Goal: Task Accomplishment & Management: Use online tool/utility

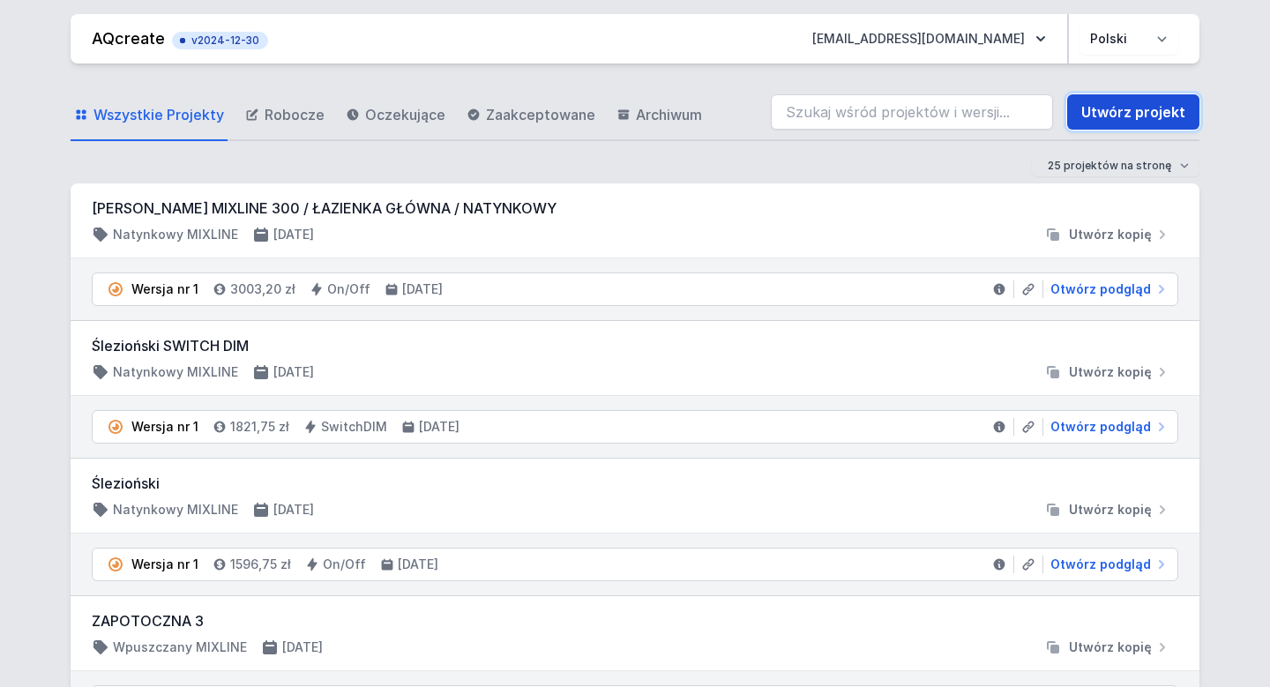
click at [1161, 106] on link "Utwórz projekt" at bounding box center [1133, 111] width 132 height 35
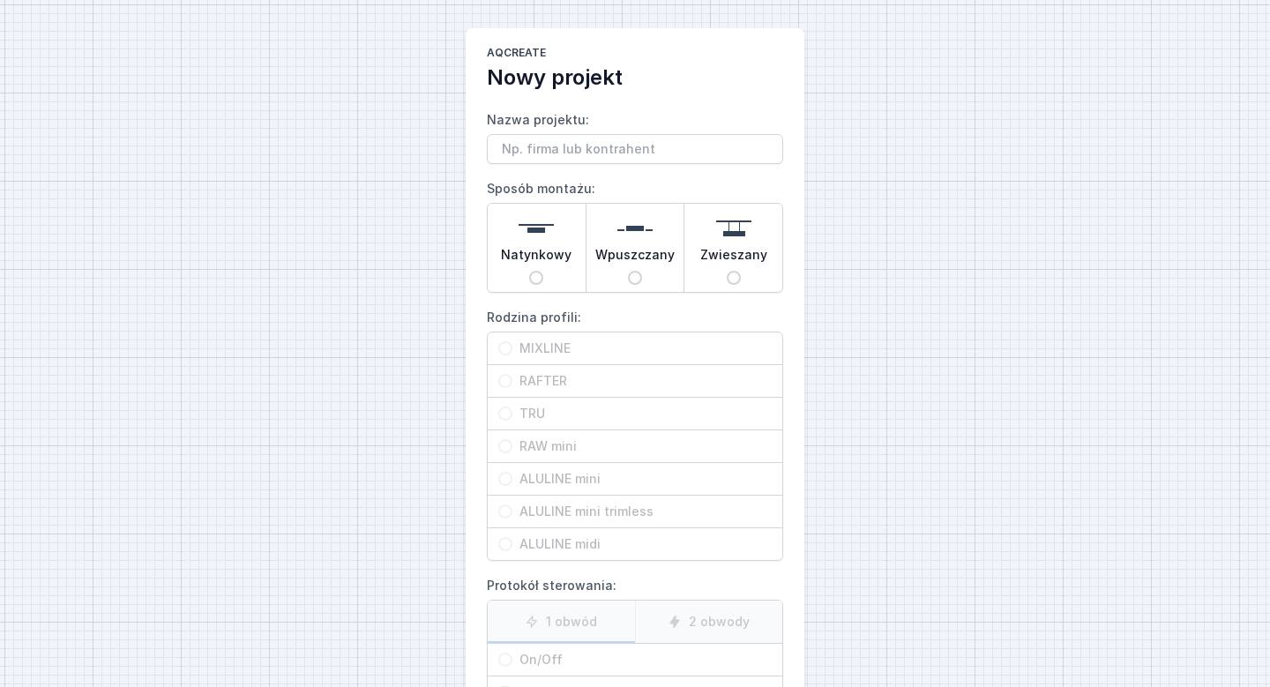
click at [591, 144] on input "Nazwa projektu:" at bounding box center [635, 149] width 296 height 30
type input "LIBURA / SALA STUDIO"
click at [532, 281] on input "Natynkowy" at bounding box center [536, 278] width 14 height 14
radio input "true"
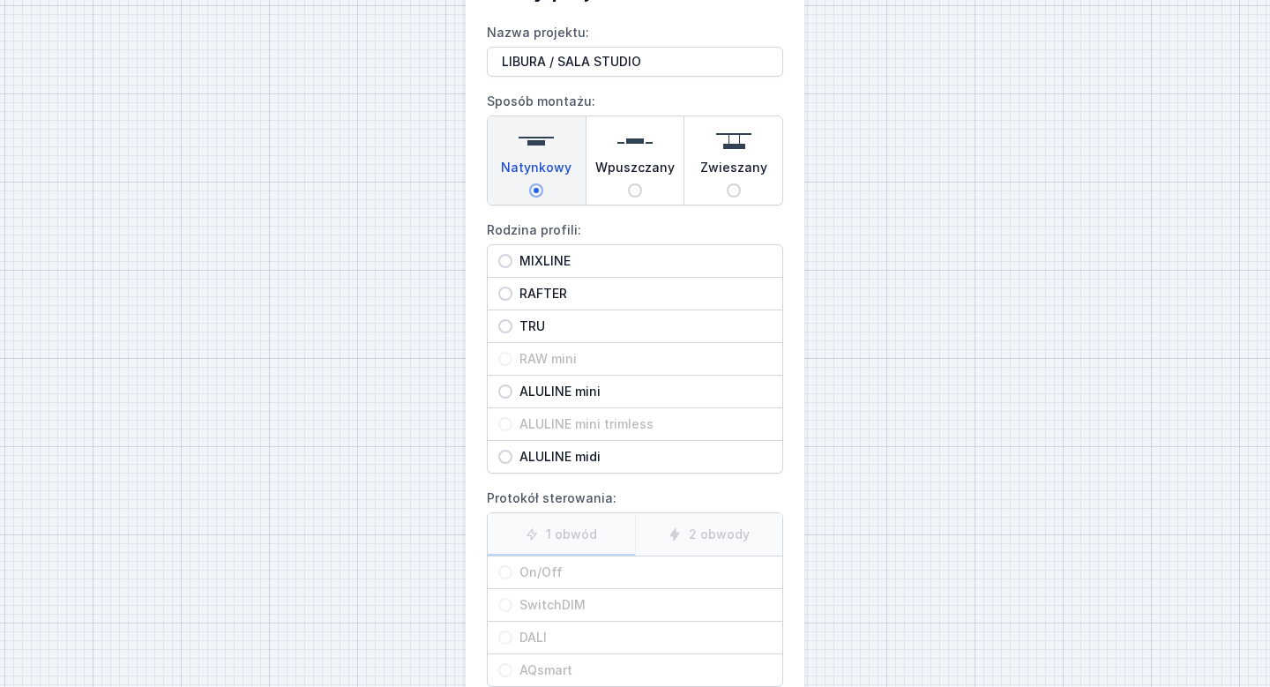
scroll to position [89, 0]
click at [498, 292] on input "RAFTER" at bounding box center [505, 292] width 14 height 14
radio input "true"
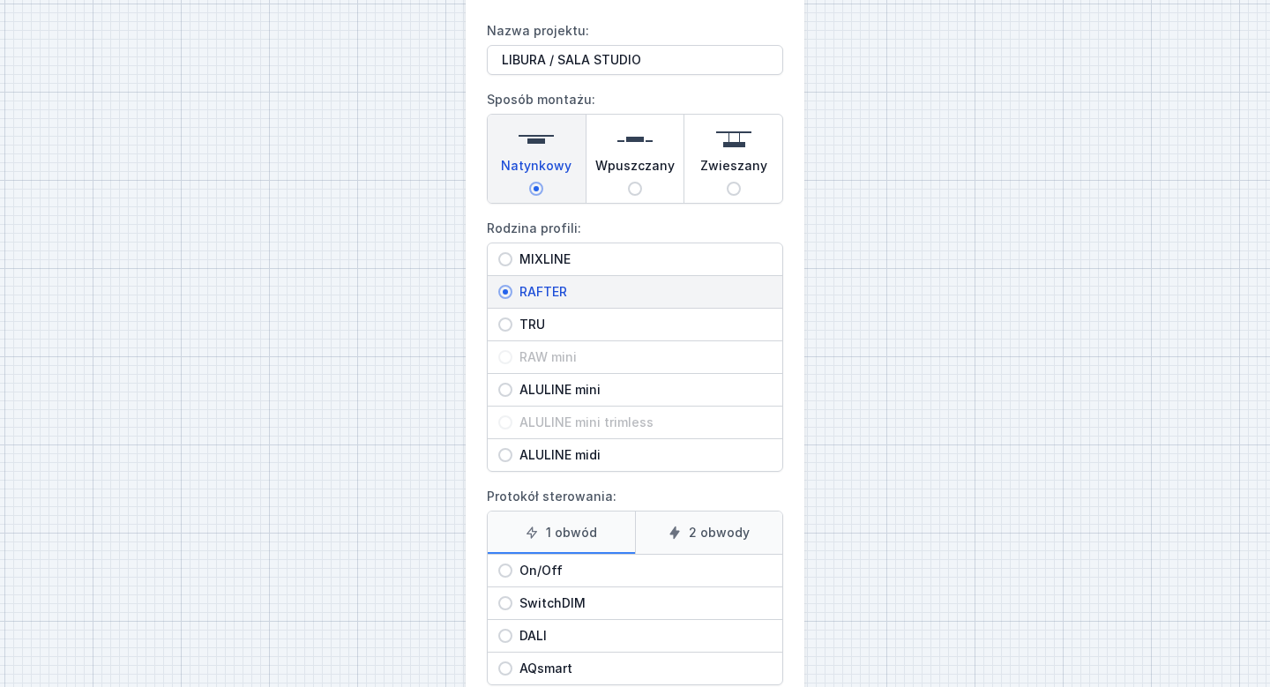
scroll to position [197, 0]
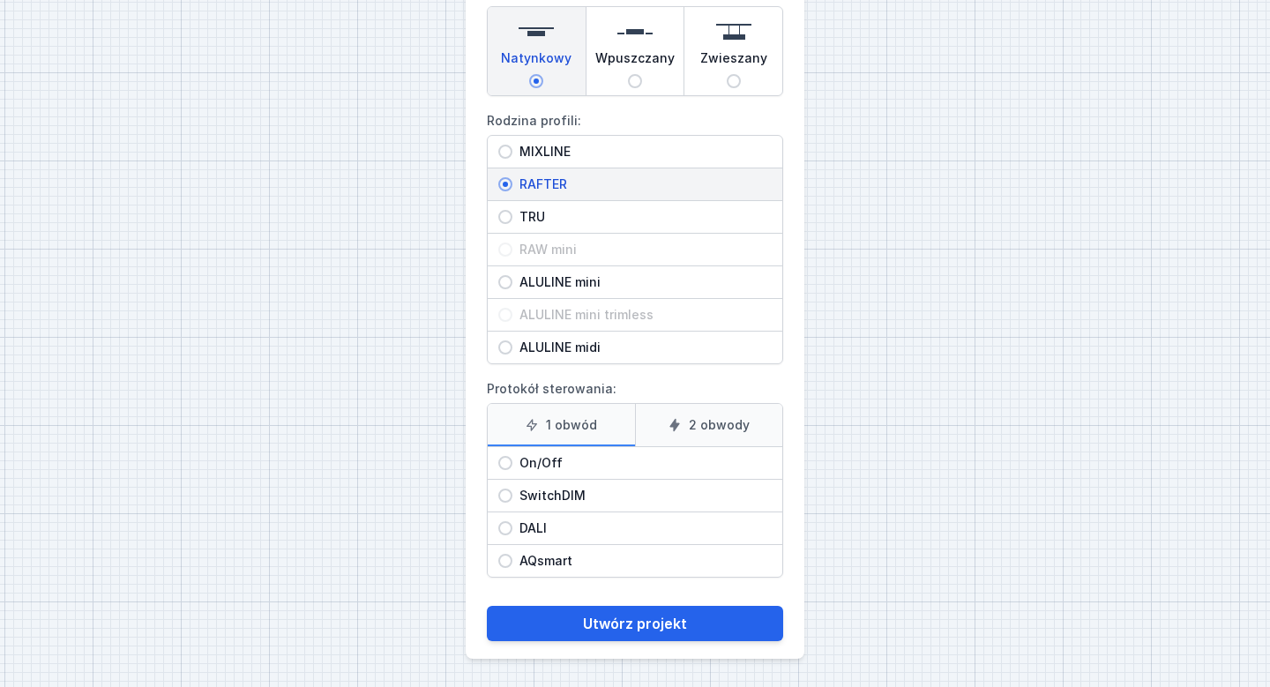
click at [524, 468] on span "On/Off" at bounding box center [642, 463] width 259 height 18
click at [513, 468] on input "On/Off" at bounding box center [505, 463] width 14 height 14
radio input "true"
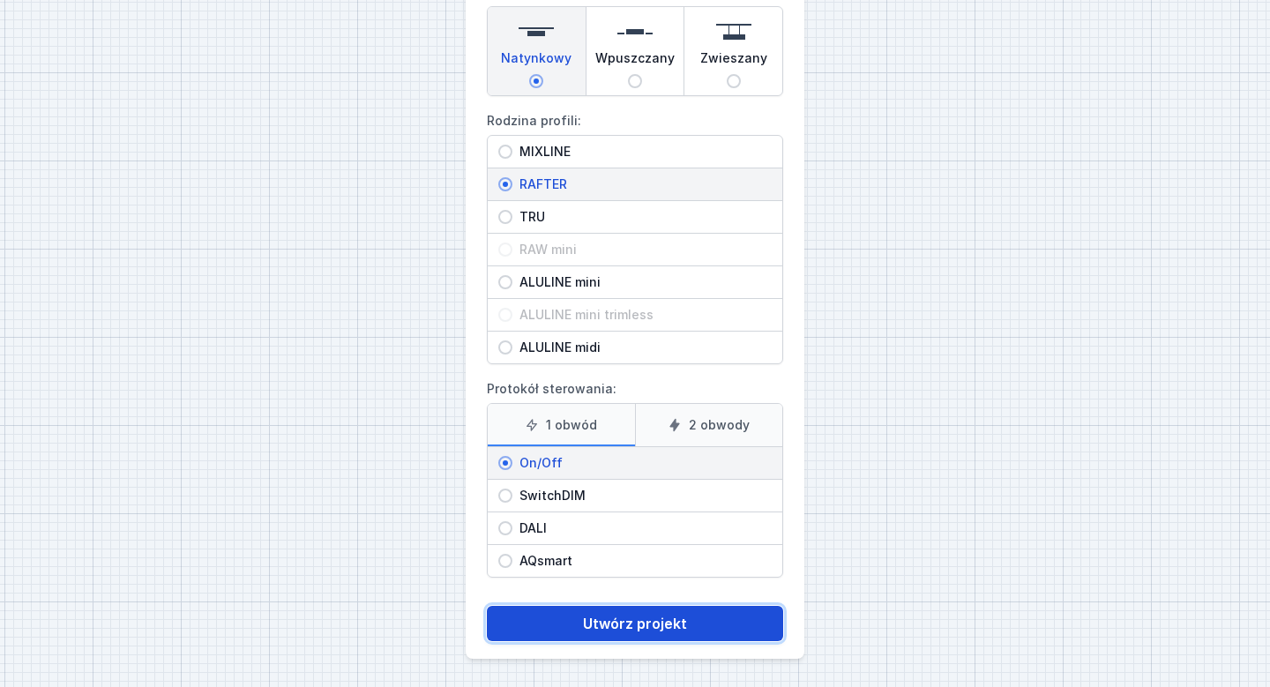
click at [621, 630] on button "Utwórz projekt" at bounding box center [635, 623] width 296 height 35
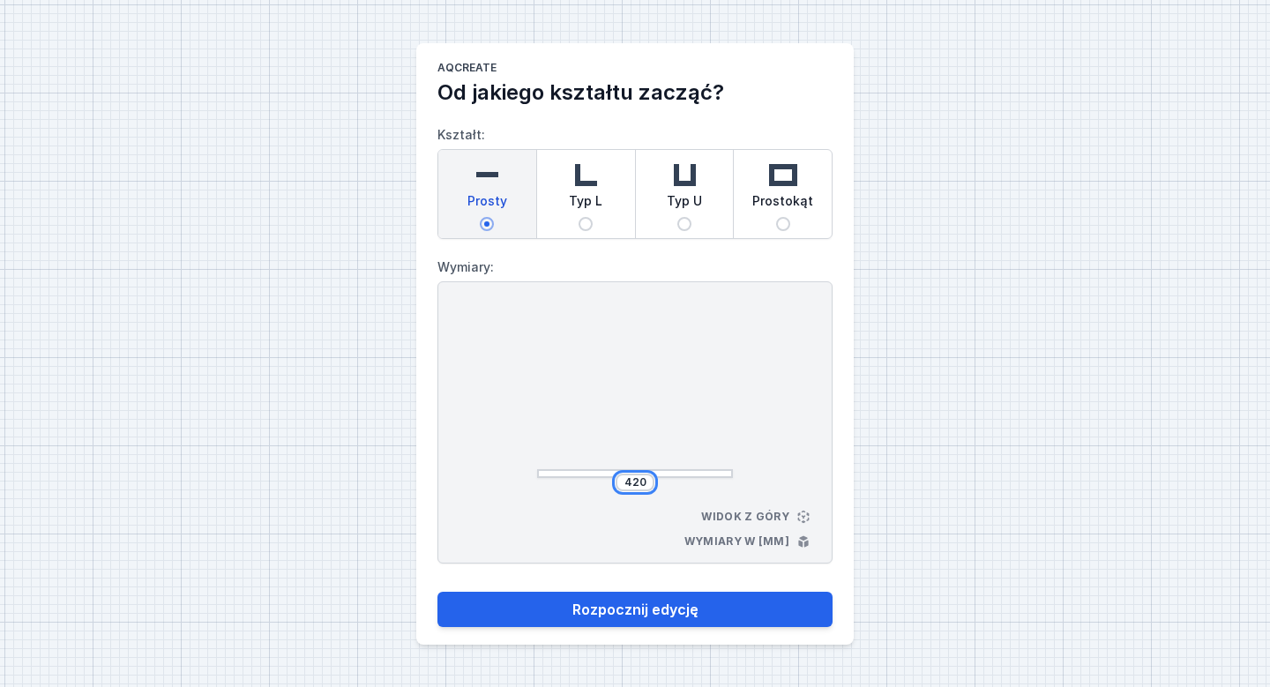
click at [640, 479] on input "420" at bounding box center [635, 482] width 28 height 14
type input "40"
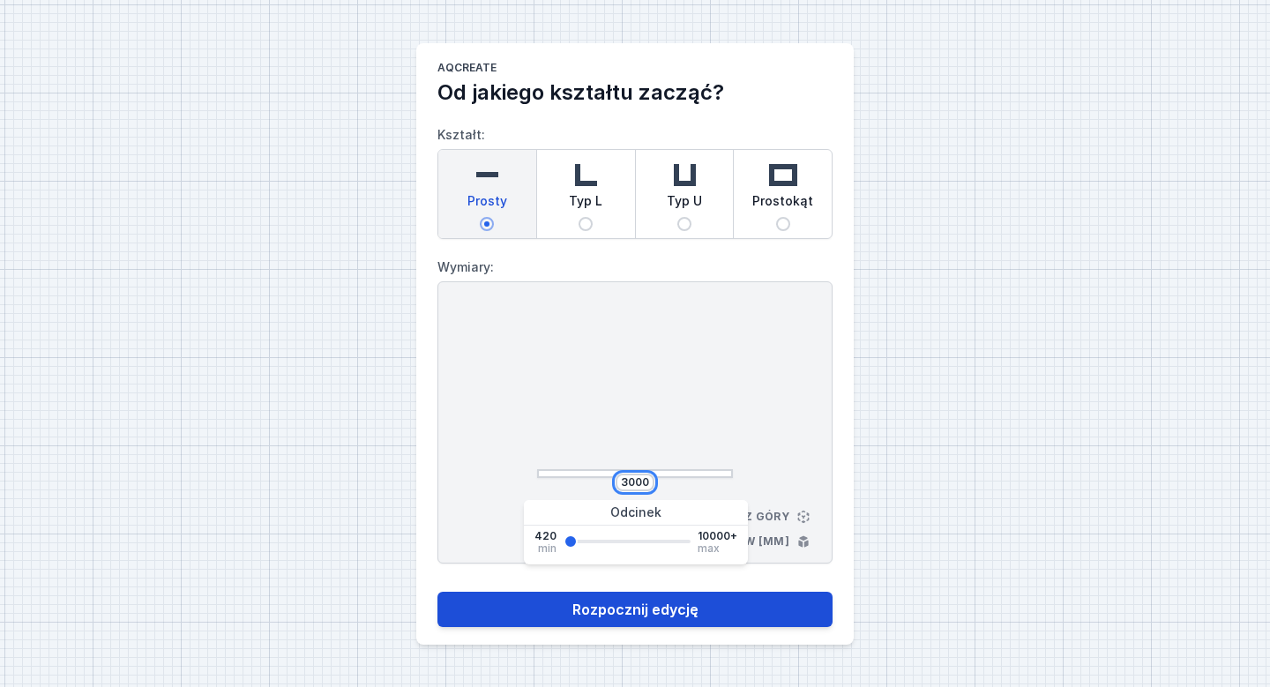
type input "3000"
click at [687, 610] on button "Rozpocznij edycję" at bounding box center [635, 609] width 395 height 35
select select "M"
select select "3000"
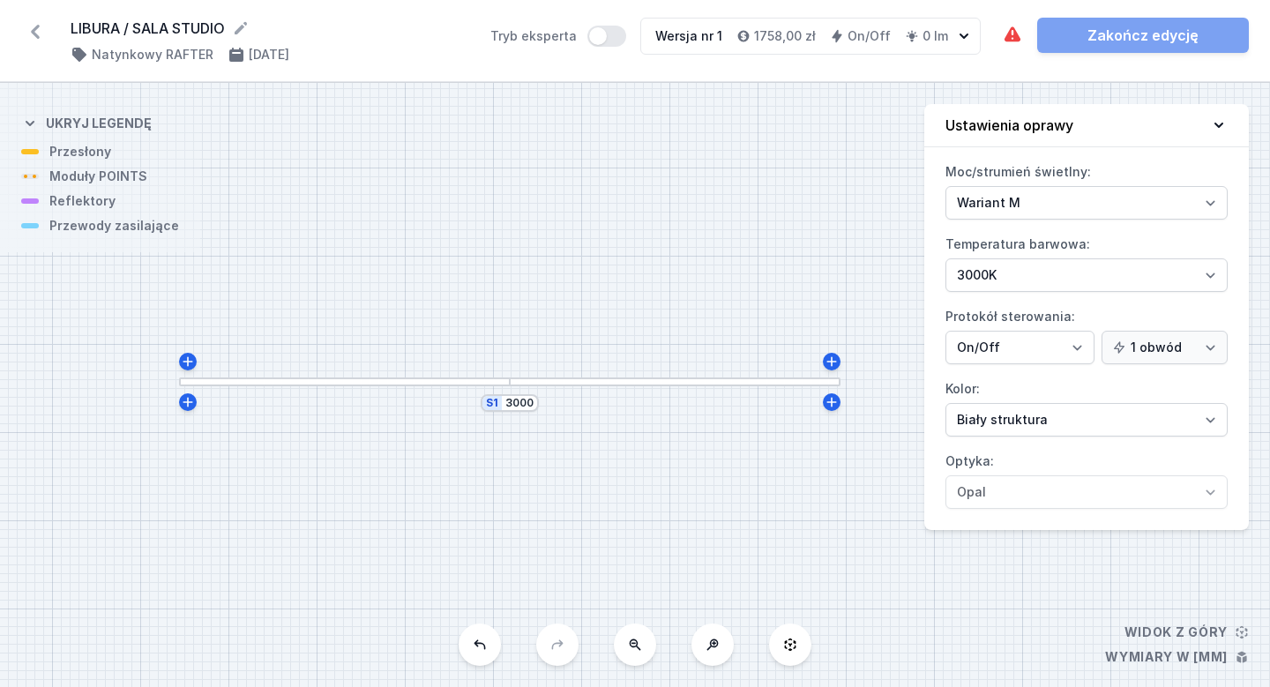
drag, startPoint x: 559, startPoint y: 426, endPoint x: 435, endPoint y: 422, distance: 124.5
click at [435, 422] on div "S1 3000" at bounding box center [635, 385] width 1270 height 604
click at [423, 381] on div at bounding box center [345, 382] width 331 height 9
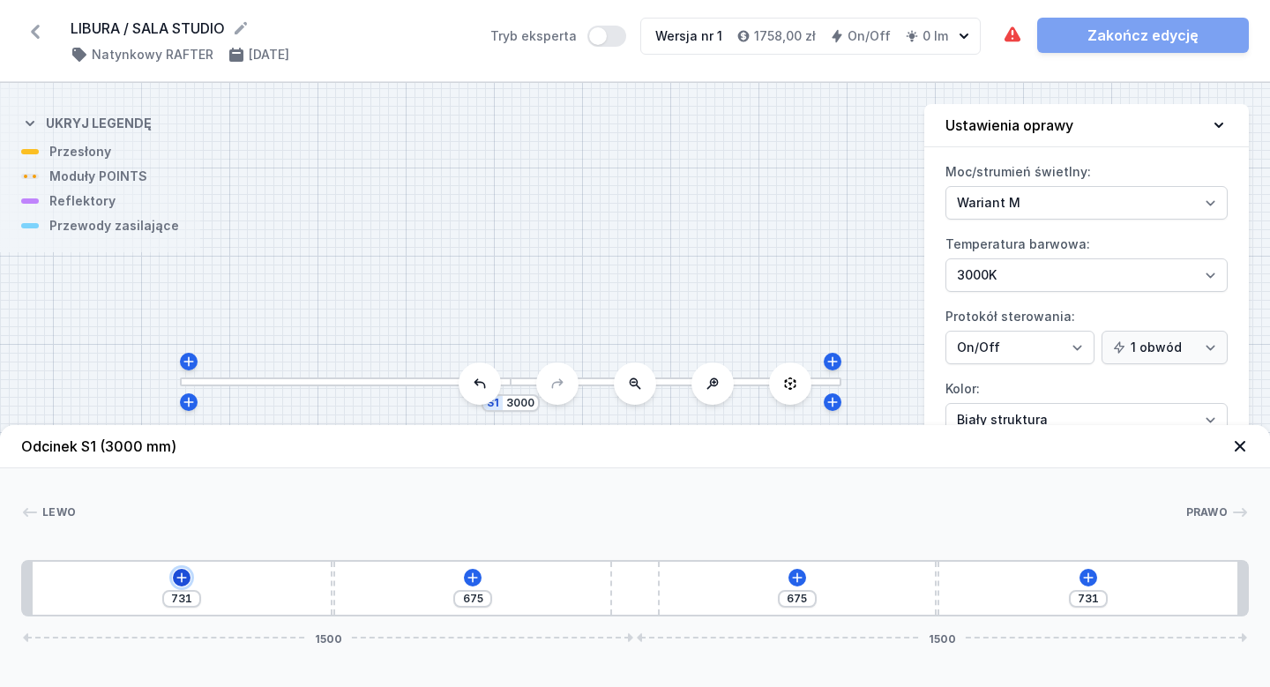
click at [182, 579] on icon at bounding box center [182, 578] width 10 height 10
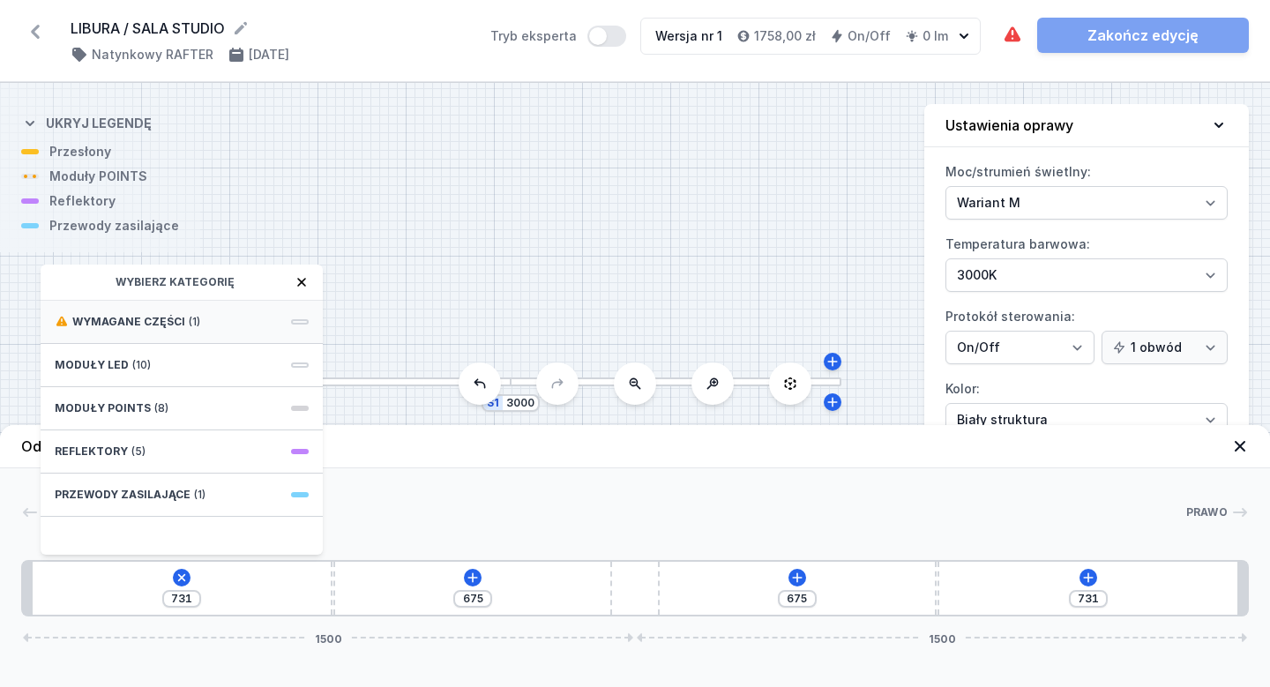
click at [310, 326] on div "Wymagane części (1)" at bounding box center [182, 322] width 282 height 43
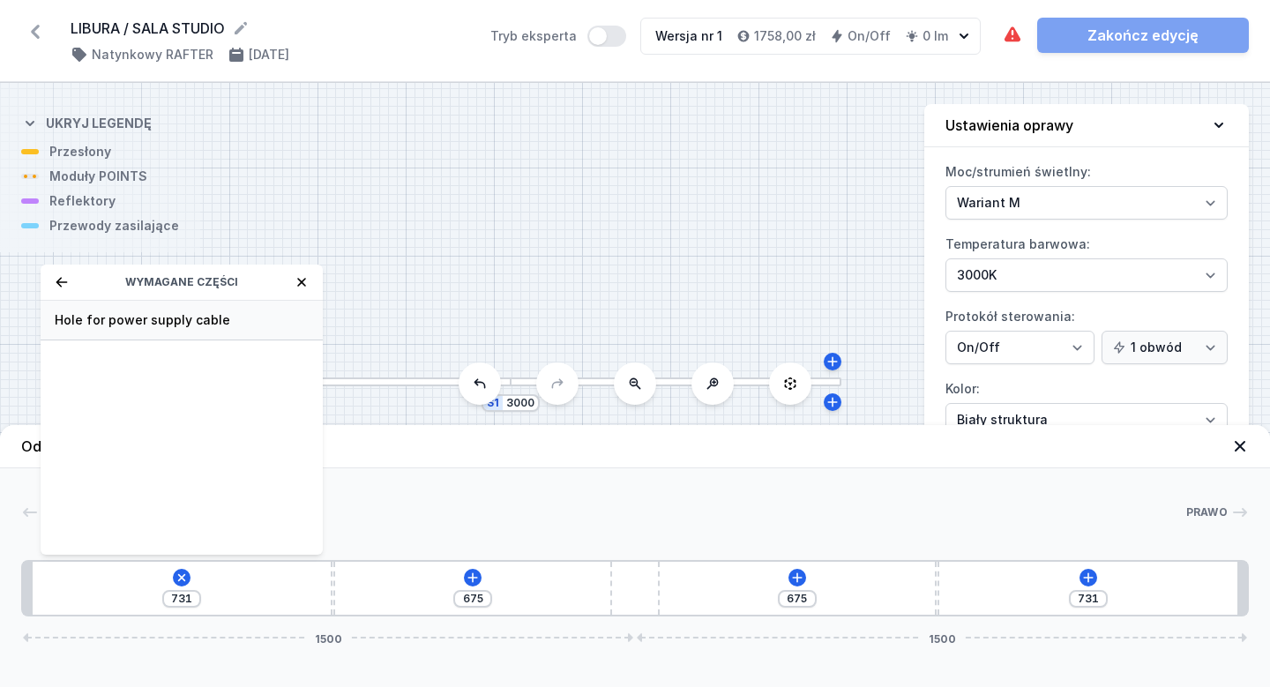
click at [251, 318] on span "Hole for power supply cable" at bounding box center [182, 320] width 254 height 18
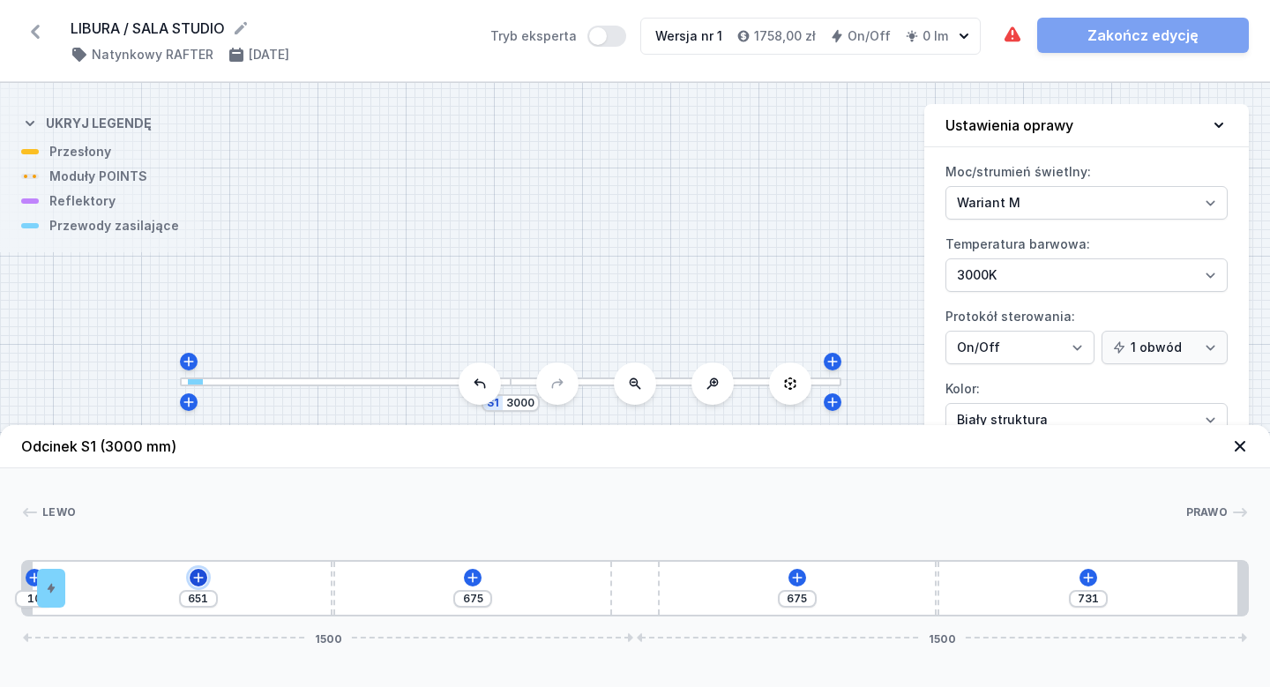
click at [196, 574] on icon at bounding box center [198, 578] width 14 height 14
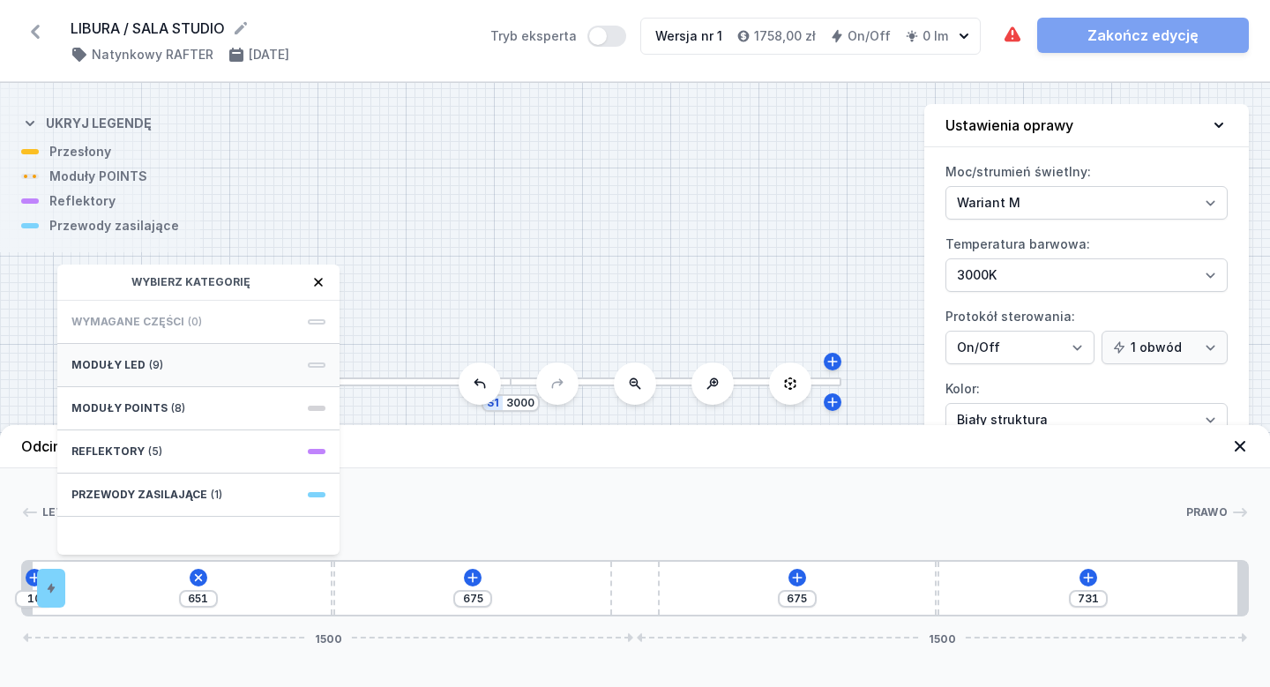
click at [315, 361] on div "Moduły LED (9)" at bounding box center [198, 365] width 282 height 43
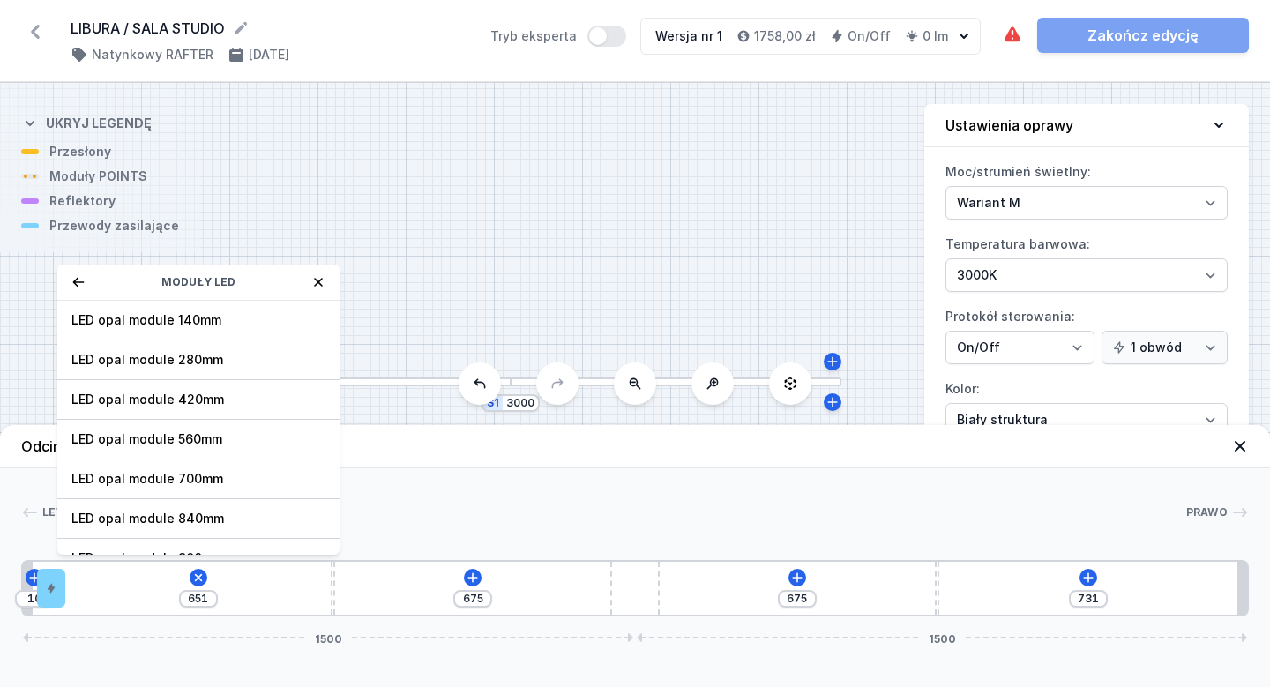
click at [79, 283] on icon at bounding box center [78, 282] width 14 height 14
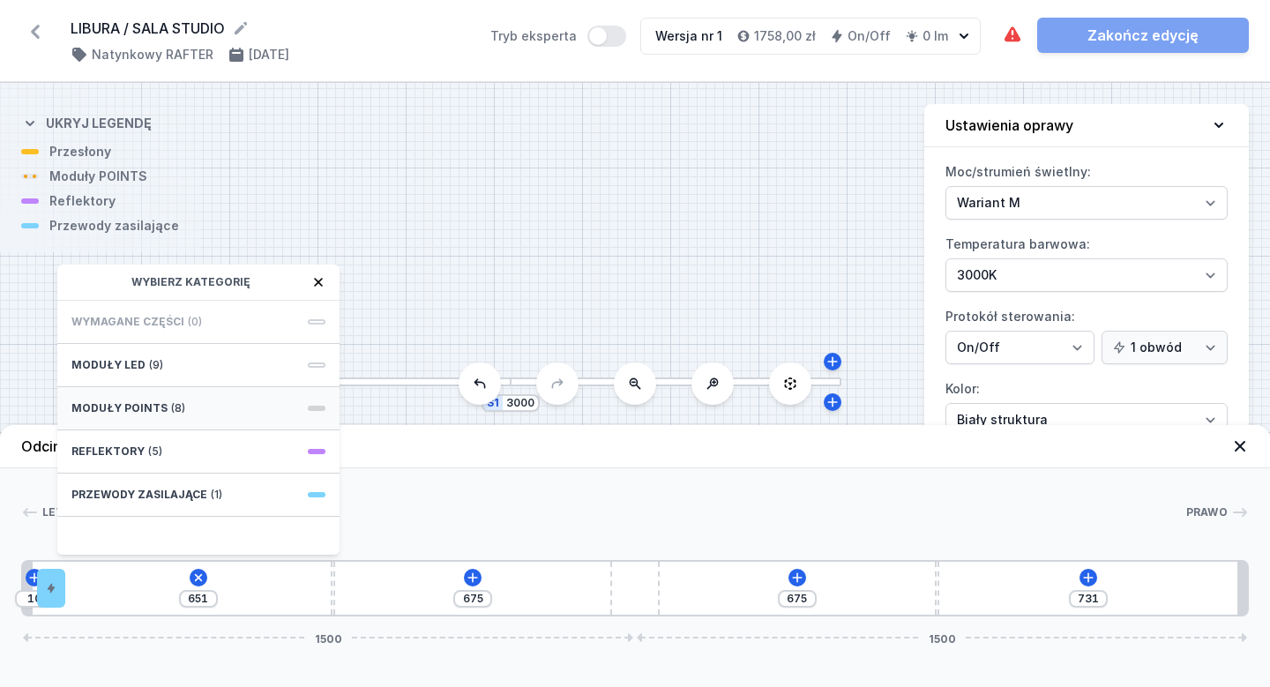
click at [314, 416] on div "Moduły POINTS (8)" at bounding box center [198, 408] width 282 height 43
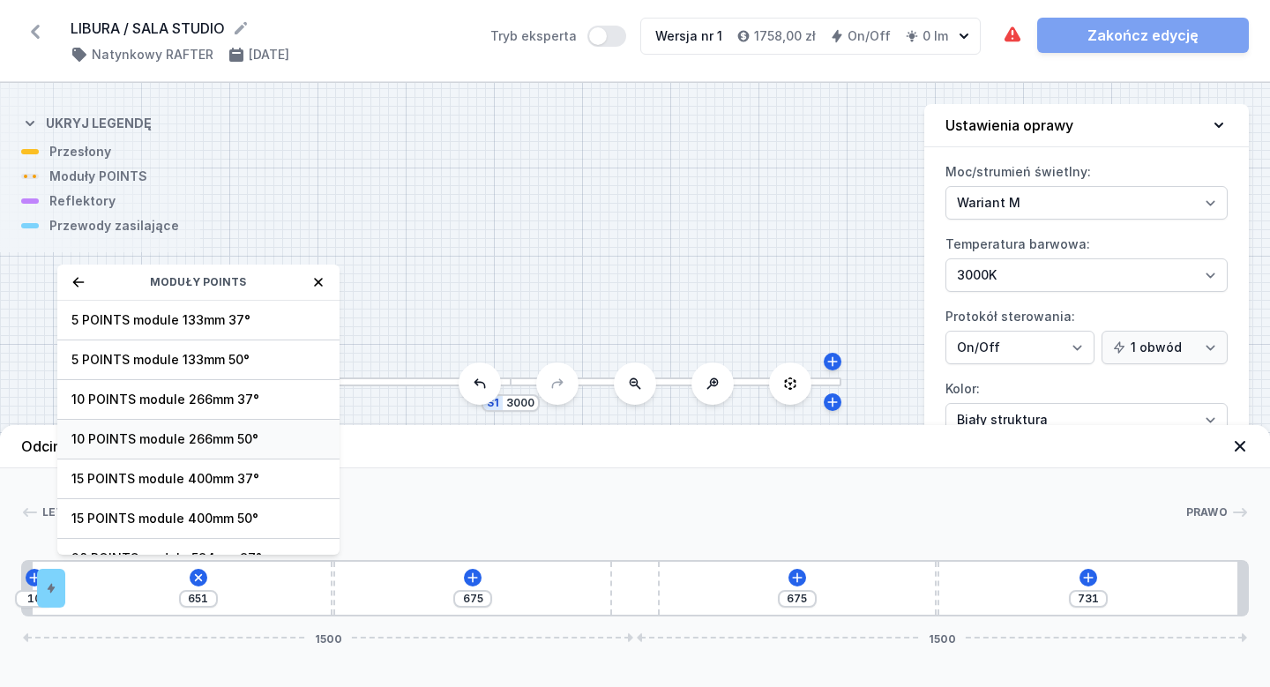
click at [266, 443] on span "10 POINTS module 266mm 50°" at bounding box center [198, 440] width 254 height 18
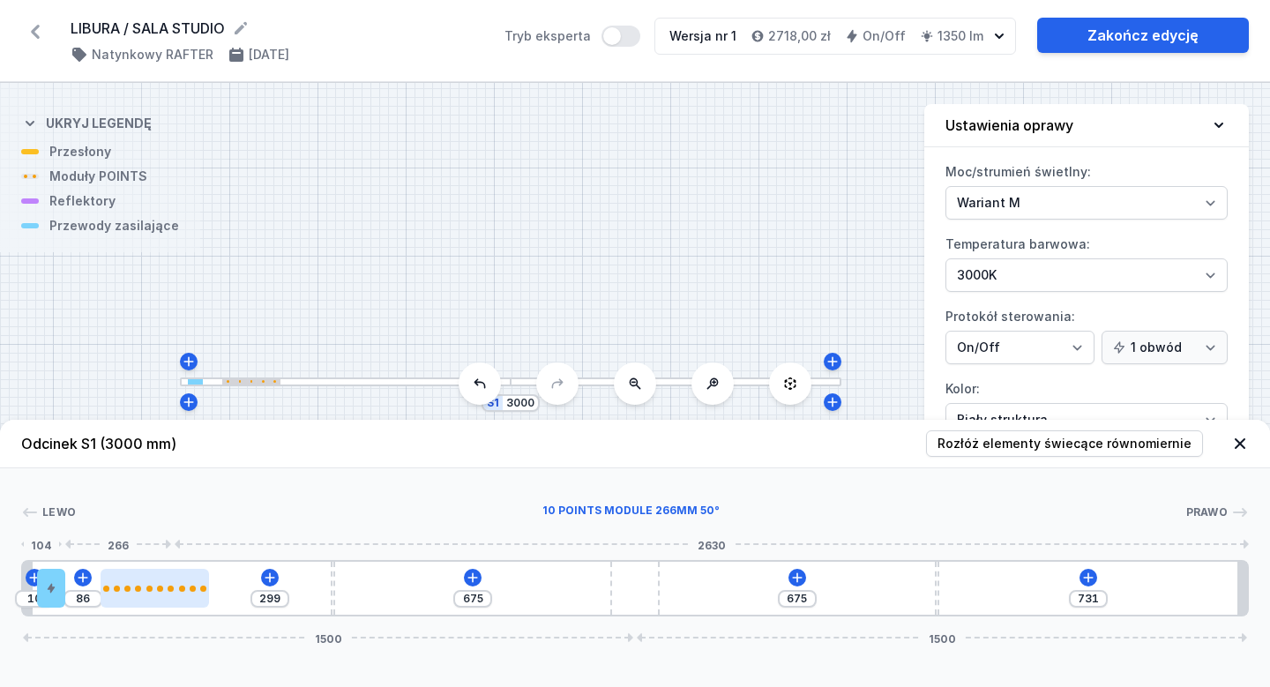
type input "269"
type input "116"
type input "260"
type input "125"
type input "256"
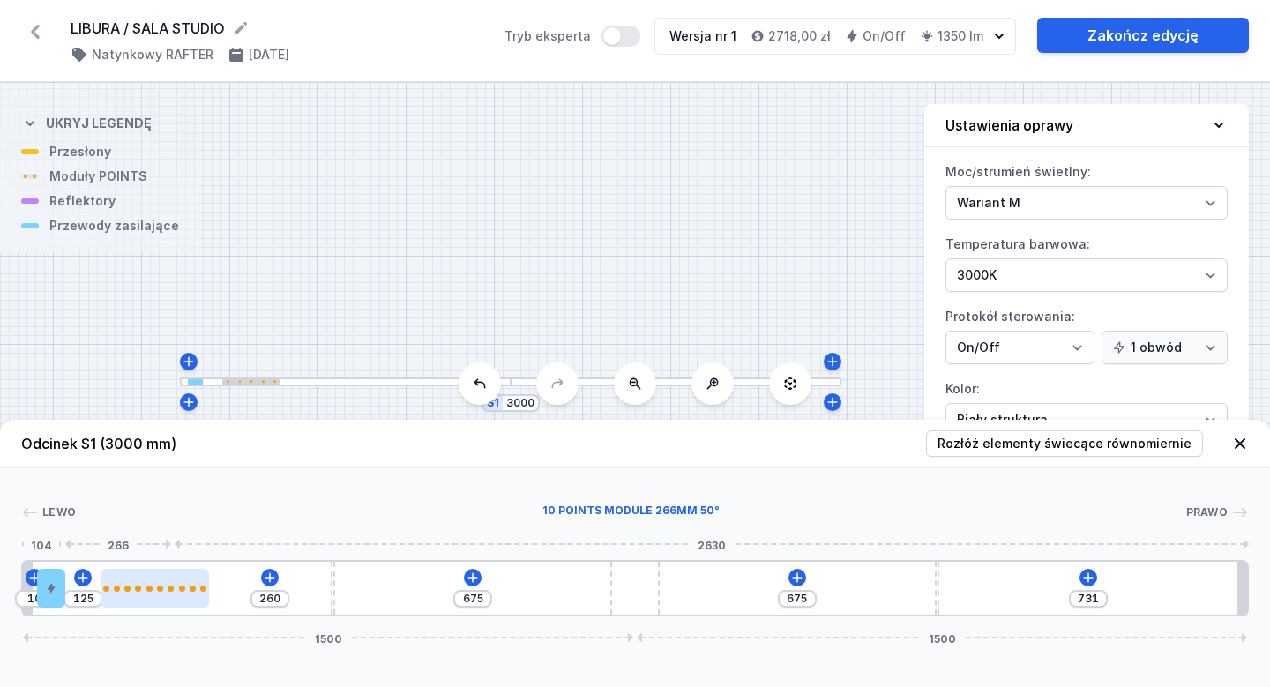
type input "129"
type input "252"
type input "133"
type input "250"
type input "135"
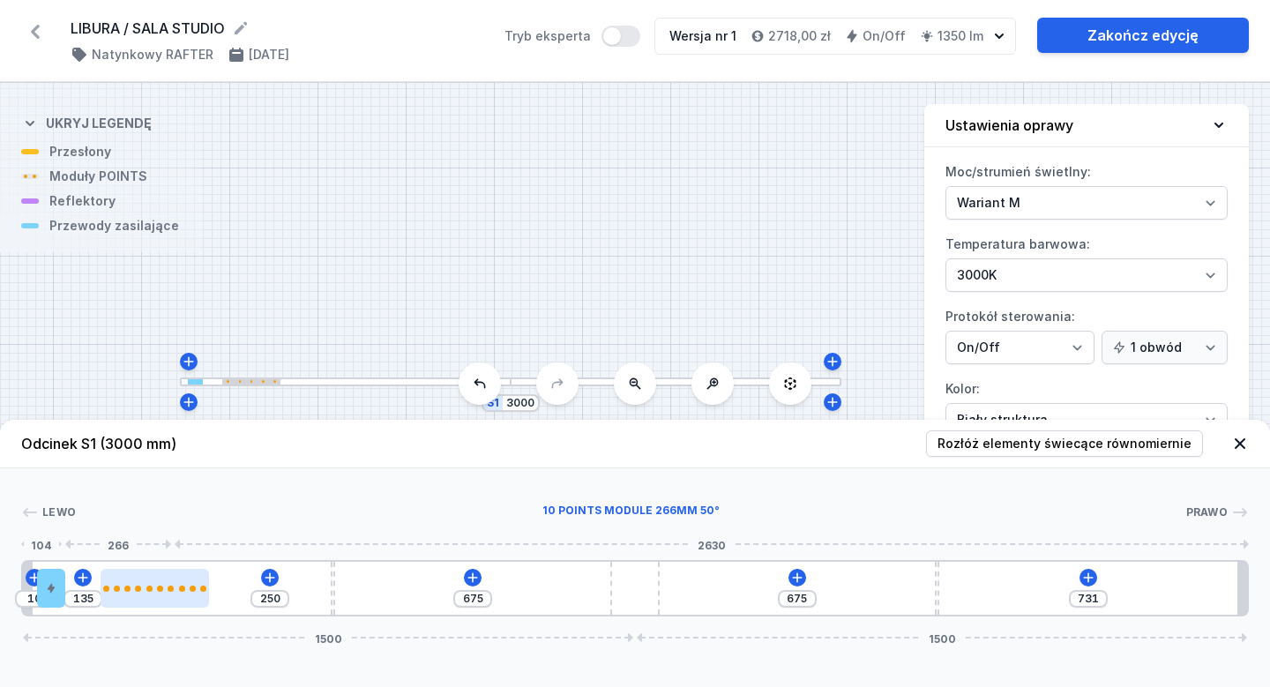
type input "248"
type input "137"
type input "243"
type input "142"
type input "235"
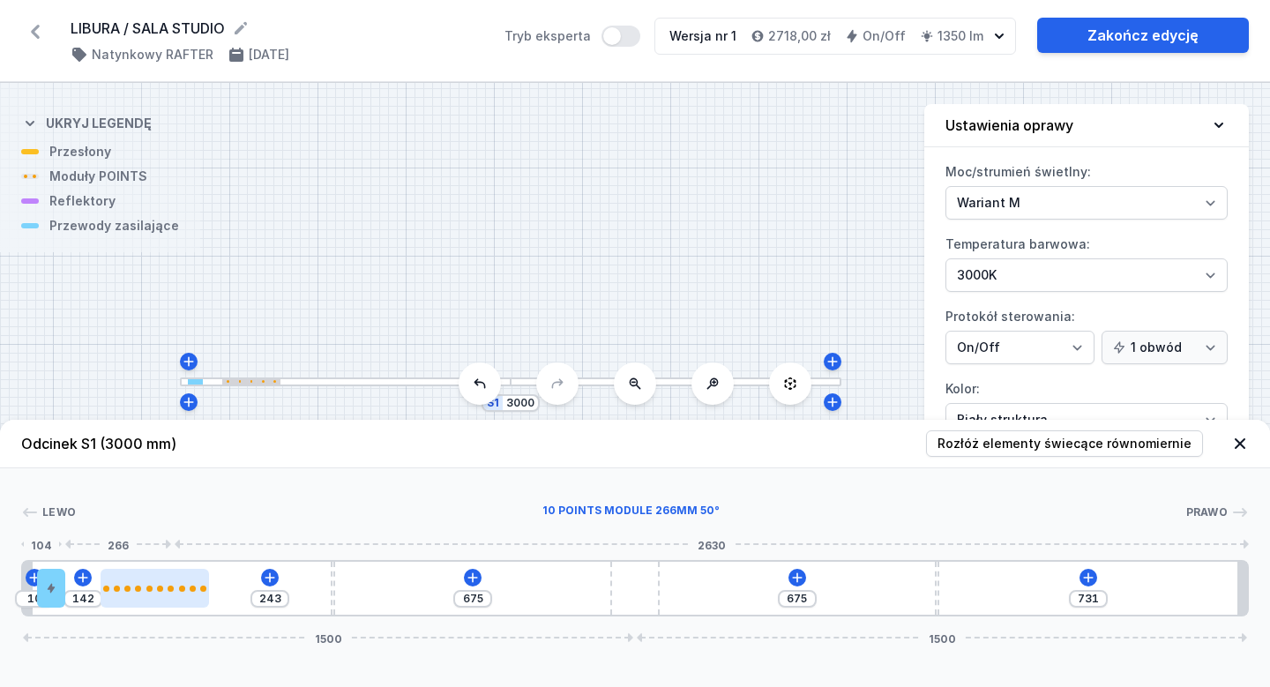
type input "150"
type input "233"
type input "152"
type input "231"
type input "154"
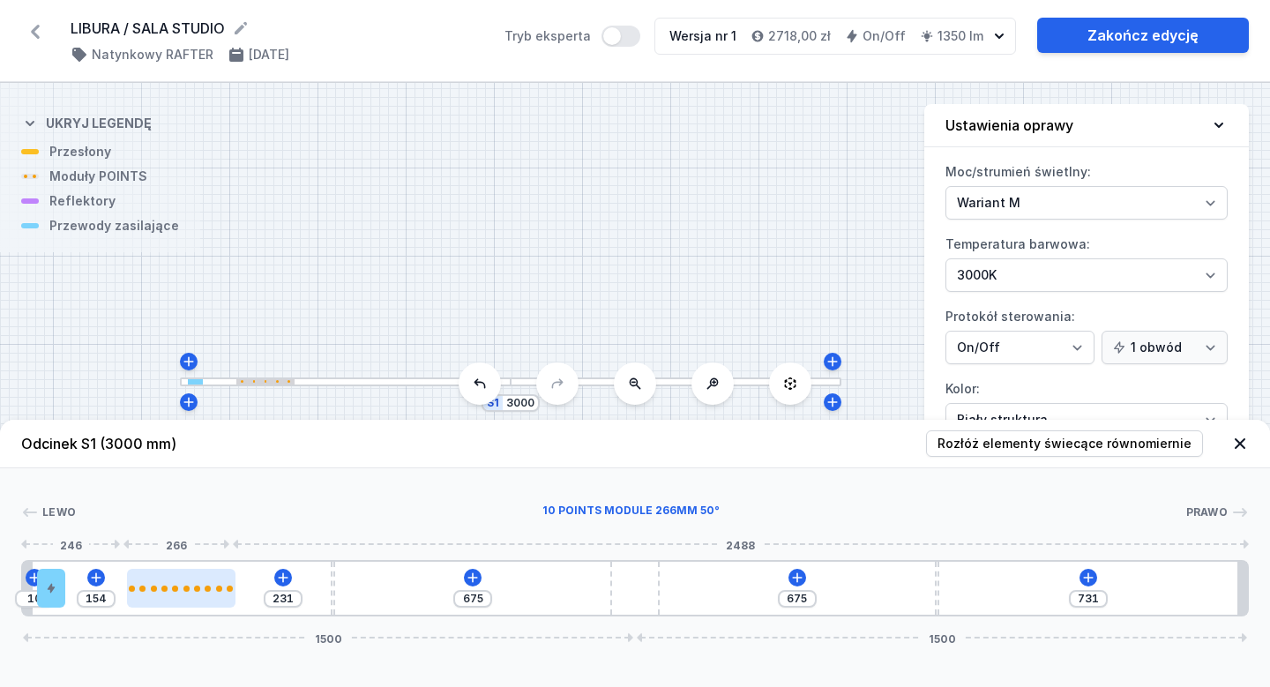
type input "233"
type input "152"
drag, startPoint x: 140, startPoint y: 602, endPoint x: 196, endPoint y: 601, distance: 55.6
click at [196, 601] on div at bounding box center [181, 588] width 109 height 39
click at [229, 581] on div at bounding box center [181, 588] width 109 height 39
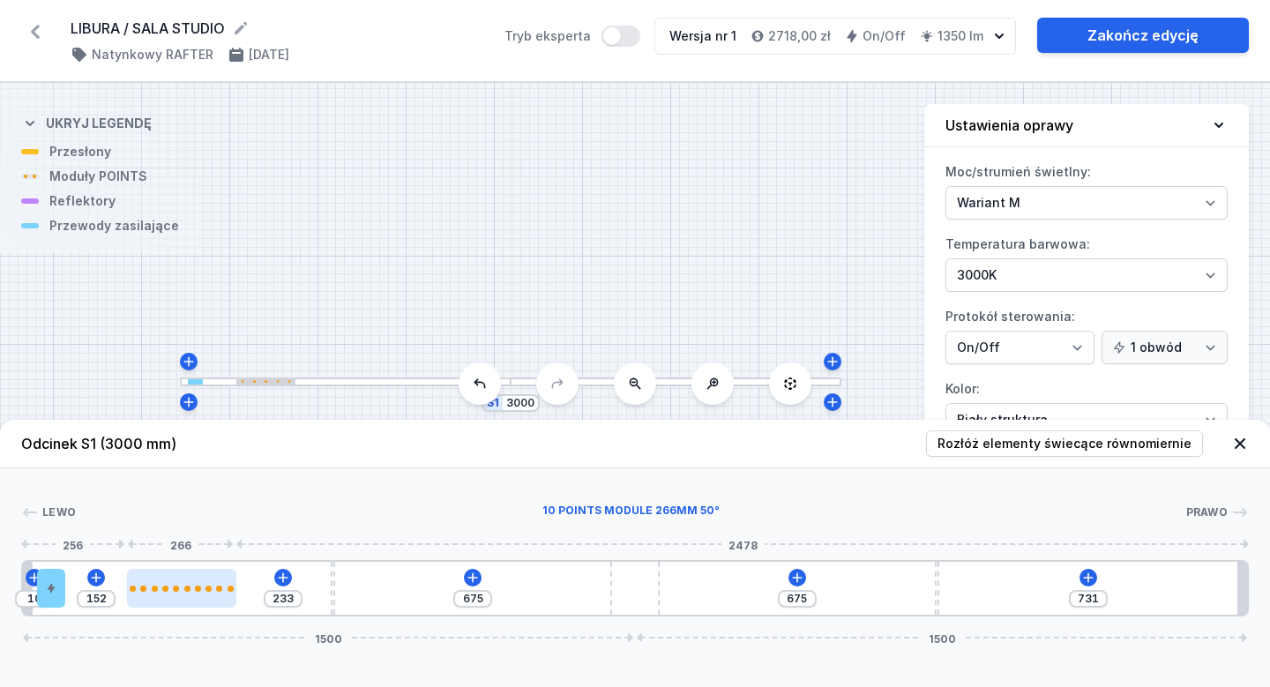
select select "2870"
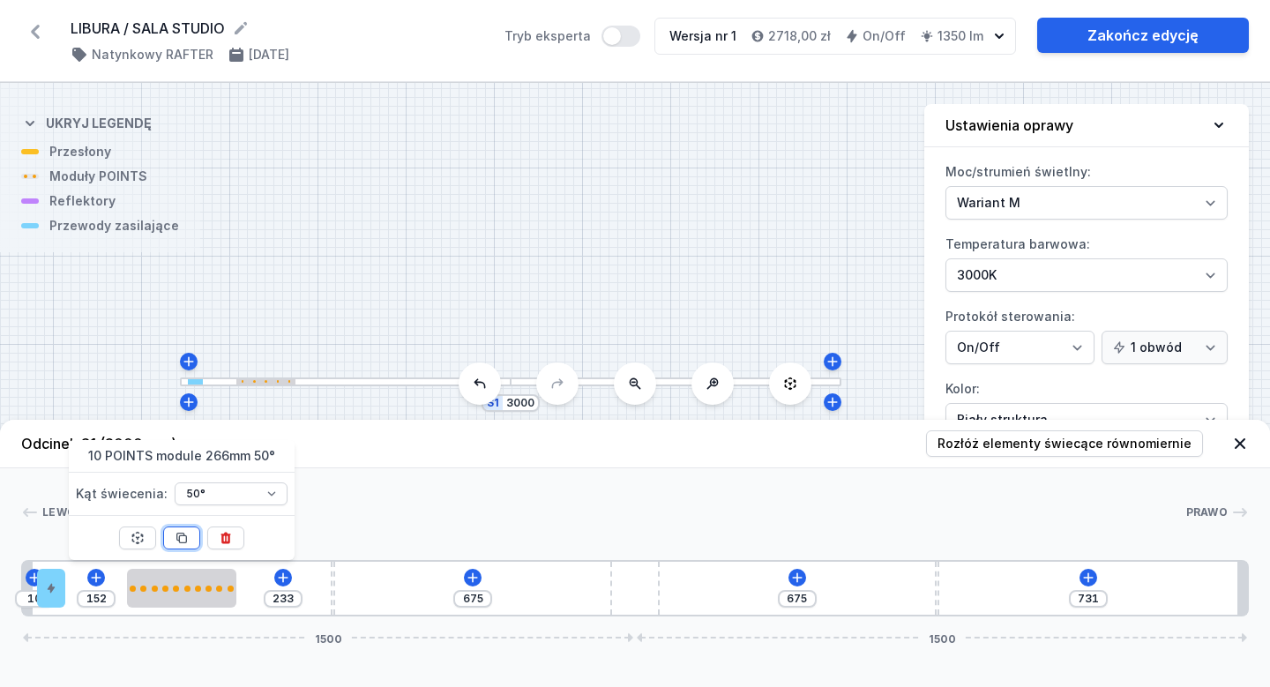
click at [190, 540] on button at bounding box center [181, 538] width 37 height 23
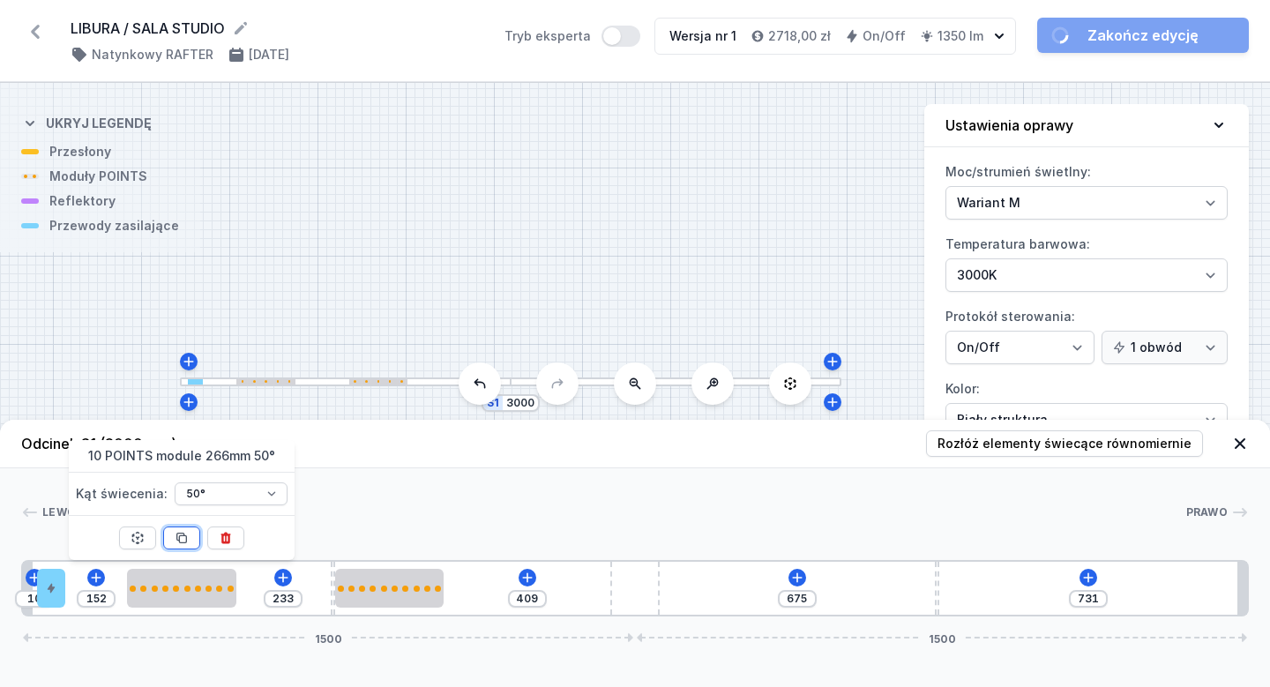
click at [190, 540] on button at bounding box center [181, 538] width 37 height 23
type input "143"
click at [190, 540] on button at bounding box center [181, 538] width 37 height 23
type input "409"
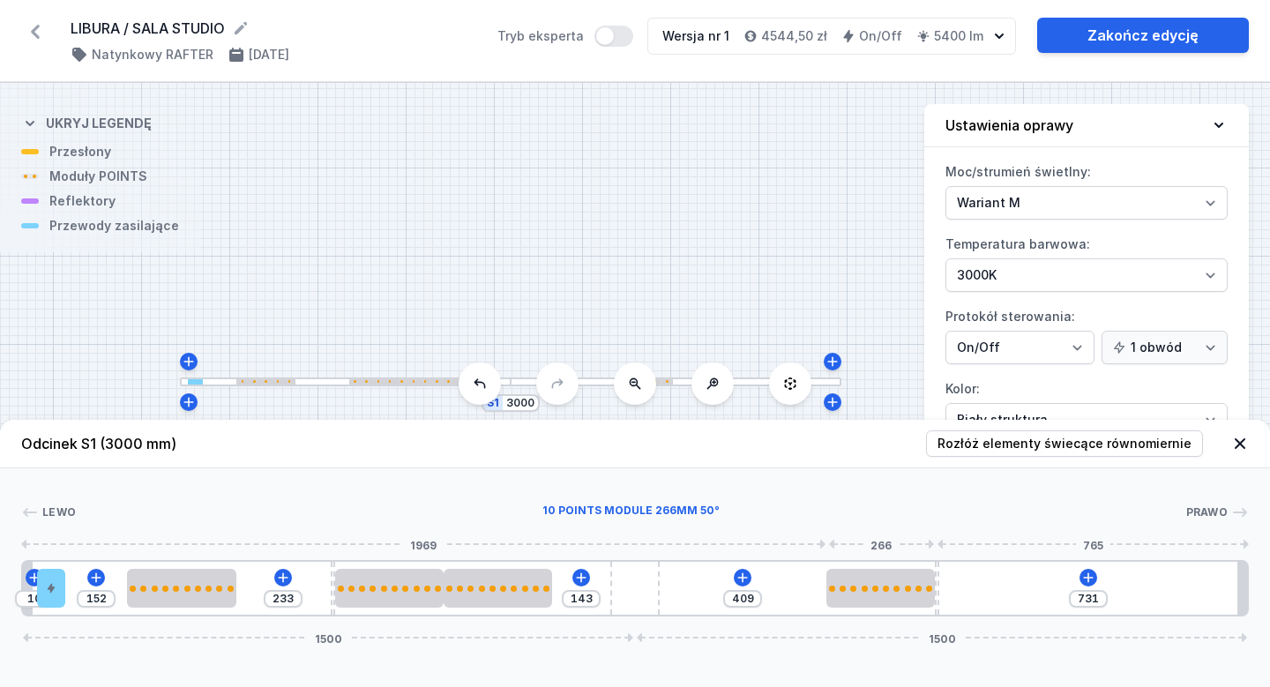
type input "659"
type input "491"
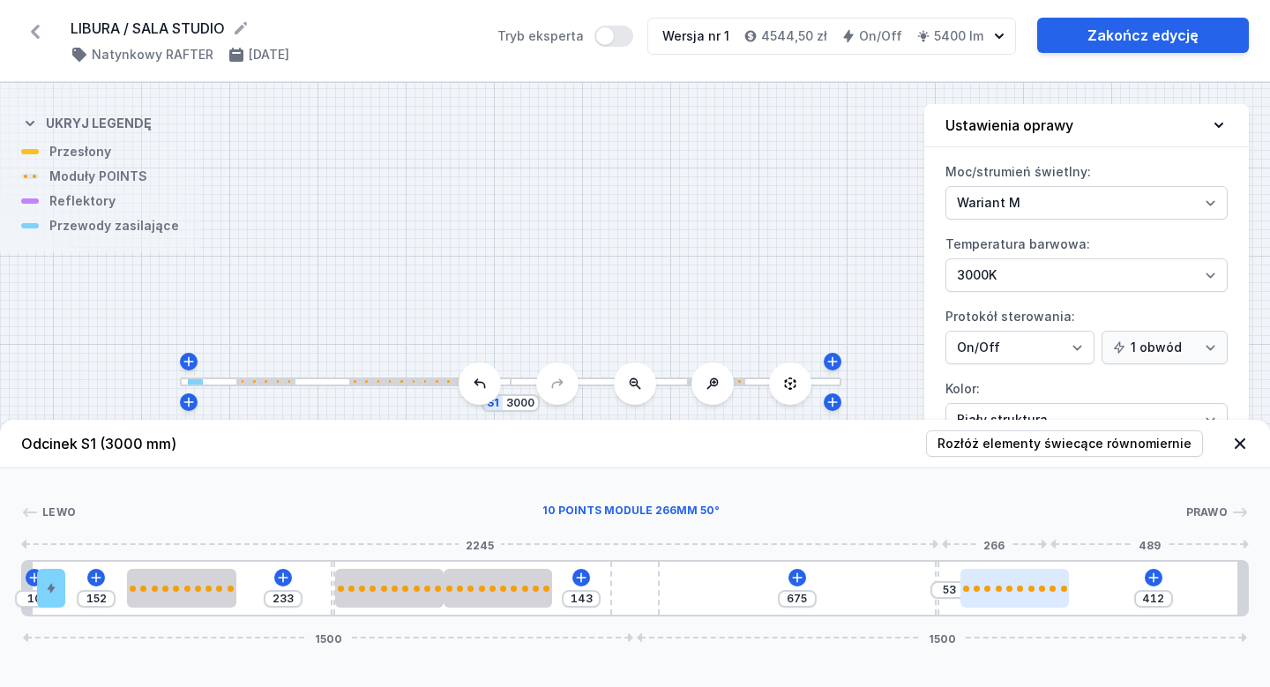
type input "397"
type input "68"
type input "395"
type input "70"
drag, startPoint x: 745, startPoint y: 596, endPoint x: 1051, endPoint y: 591, distance: 306.2
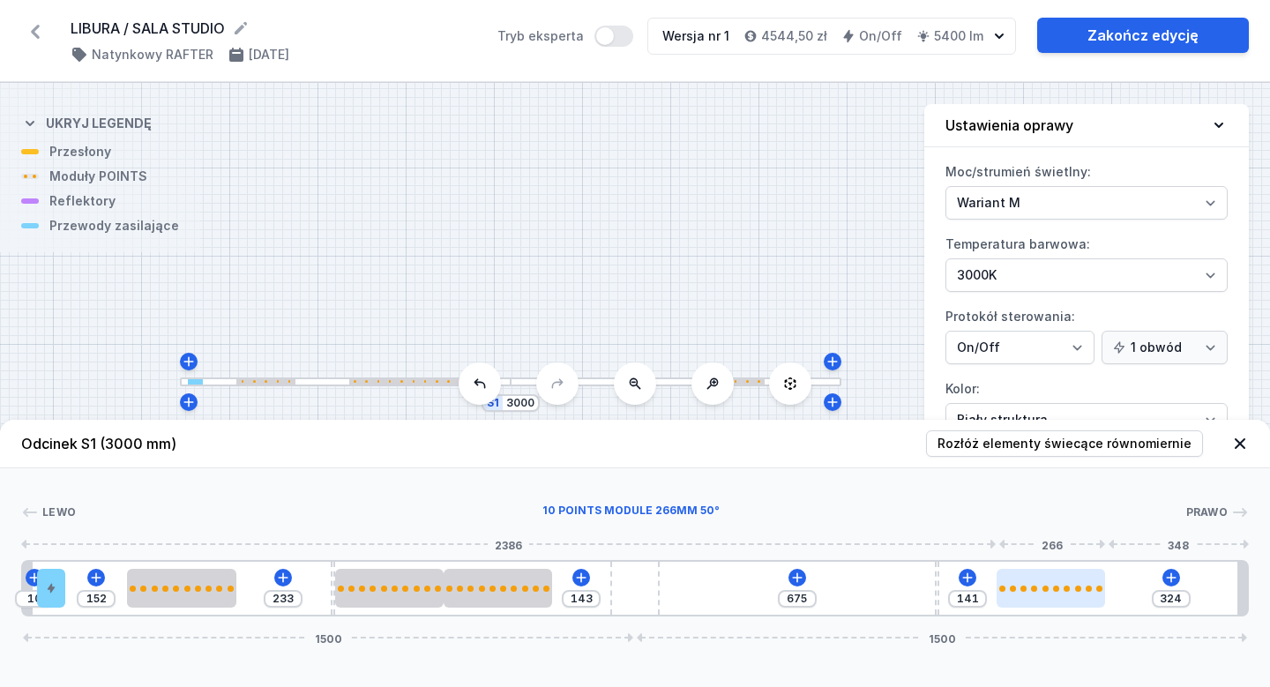
type input "305"
type input "160"
type input "260"
type input "205"
type input "228"
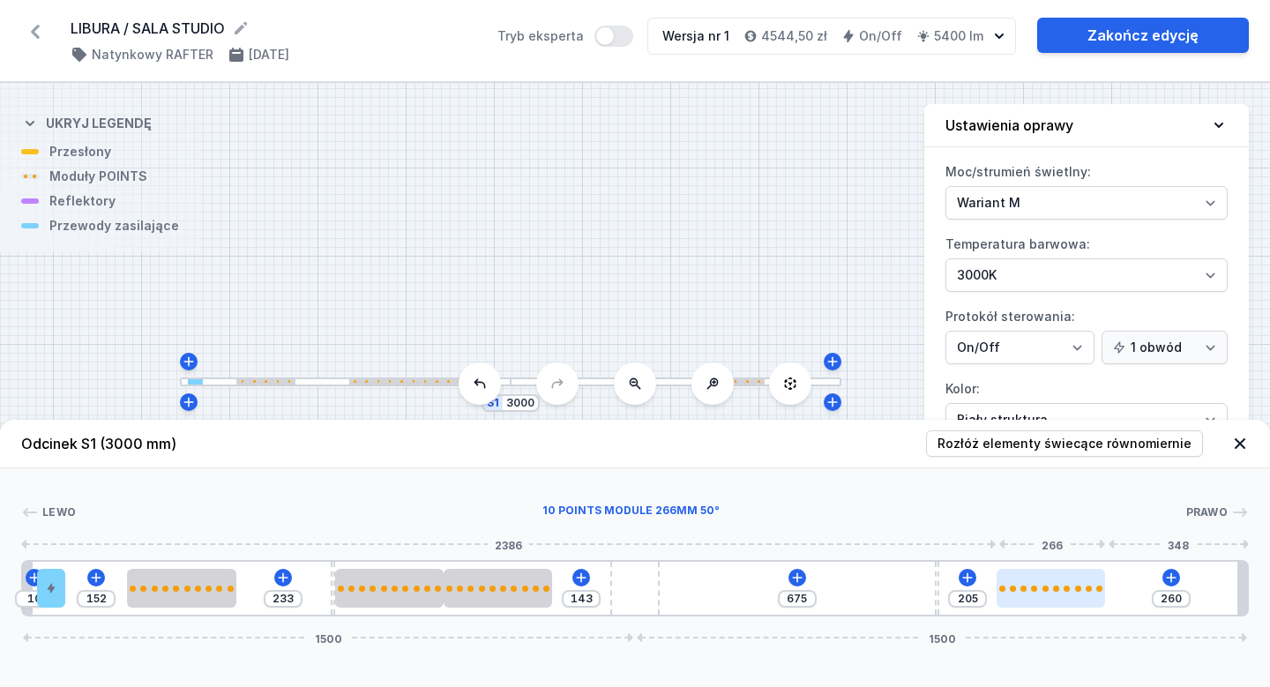
type input "237"
type input "220"
type input "245"
type input "218"
type input "247"
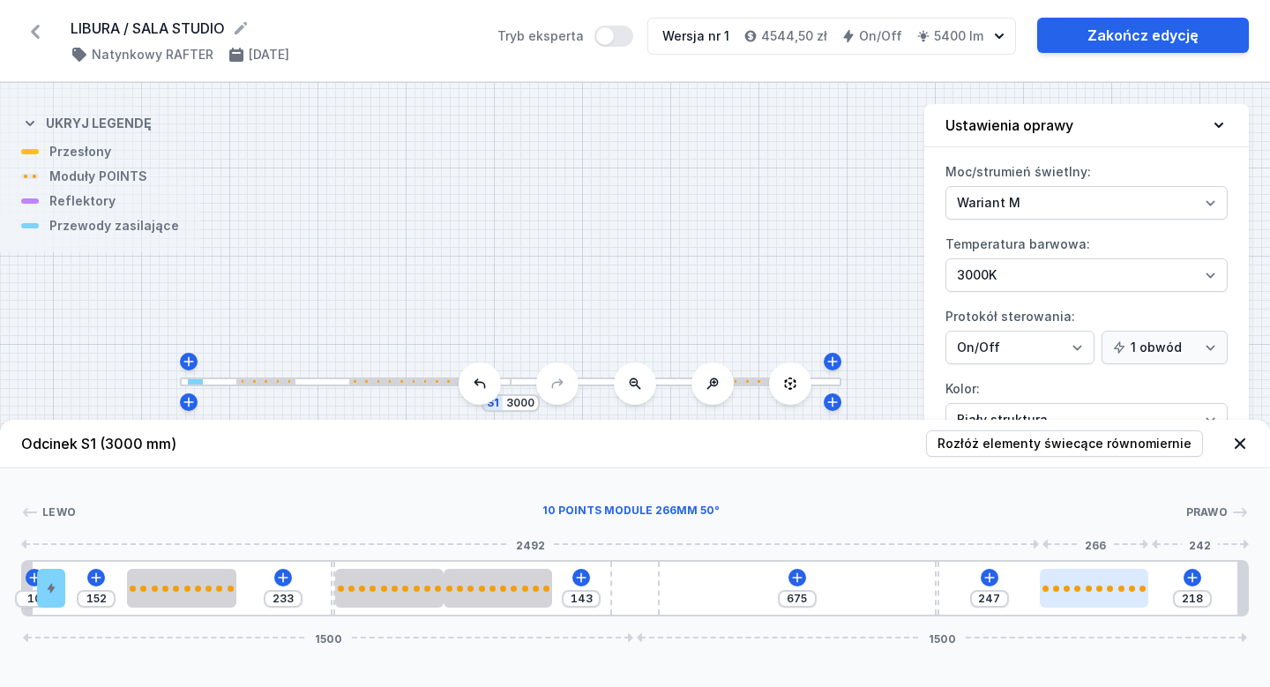
drag, startPoint x: 1051, startPoint y: 591, endPoint x: 1140, endPoint y: 590, distance: 89.1
click at [1140, 590] on div at bounding box center [1094, 589] width 109 height 6
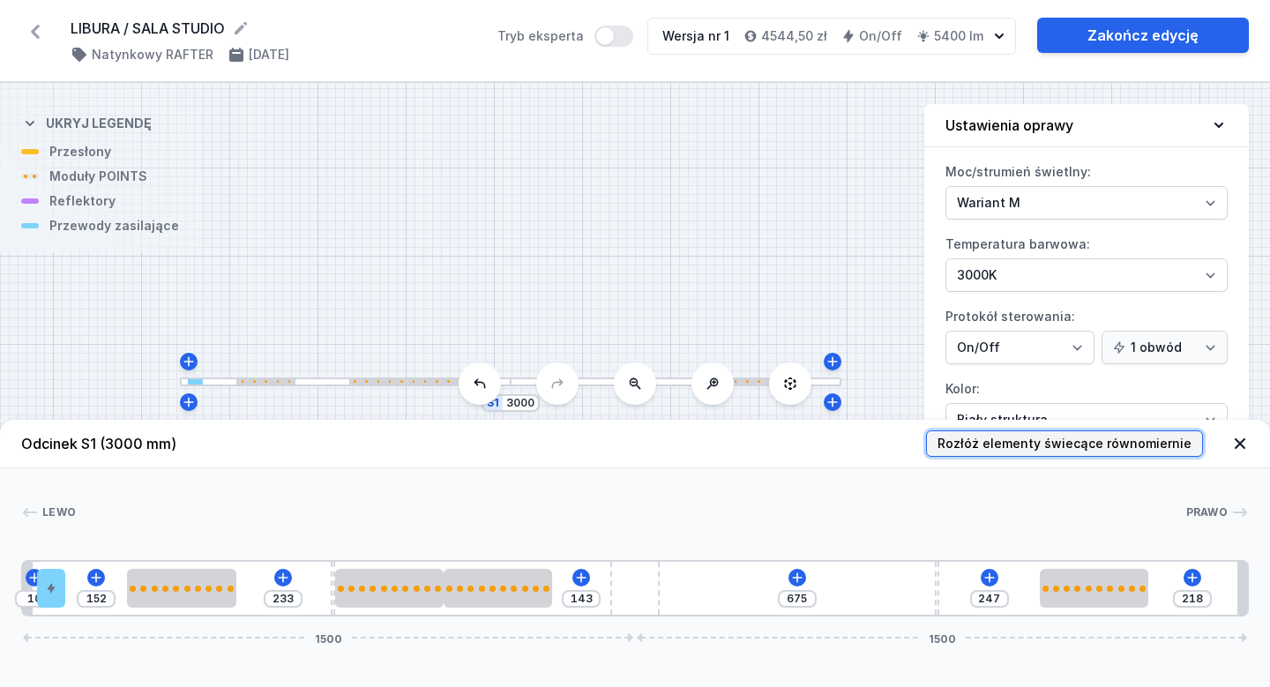
click at [1047, 455] on button "Rozłóż elementy świecące równomiernie" at bounding box center [1064, 444] width 277 height 26
type input "102"
type input "134"
type input "364"
type input "283"
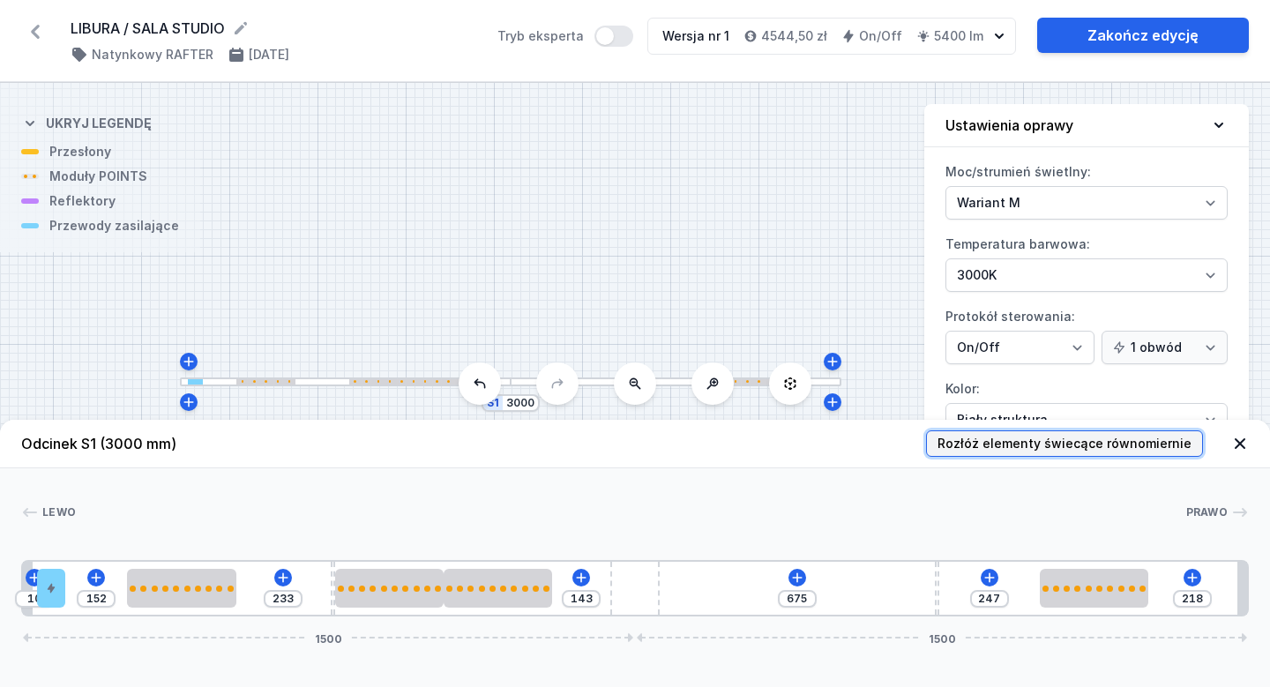
type input "276"
type input "101"
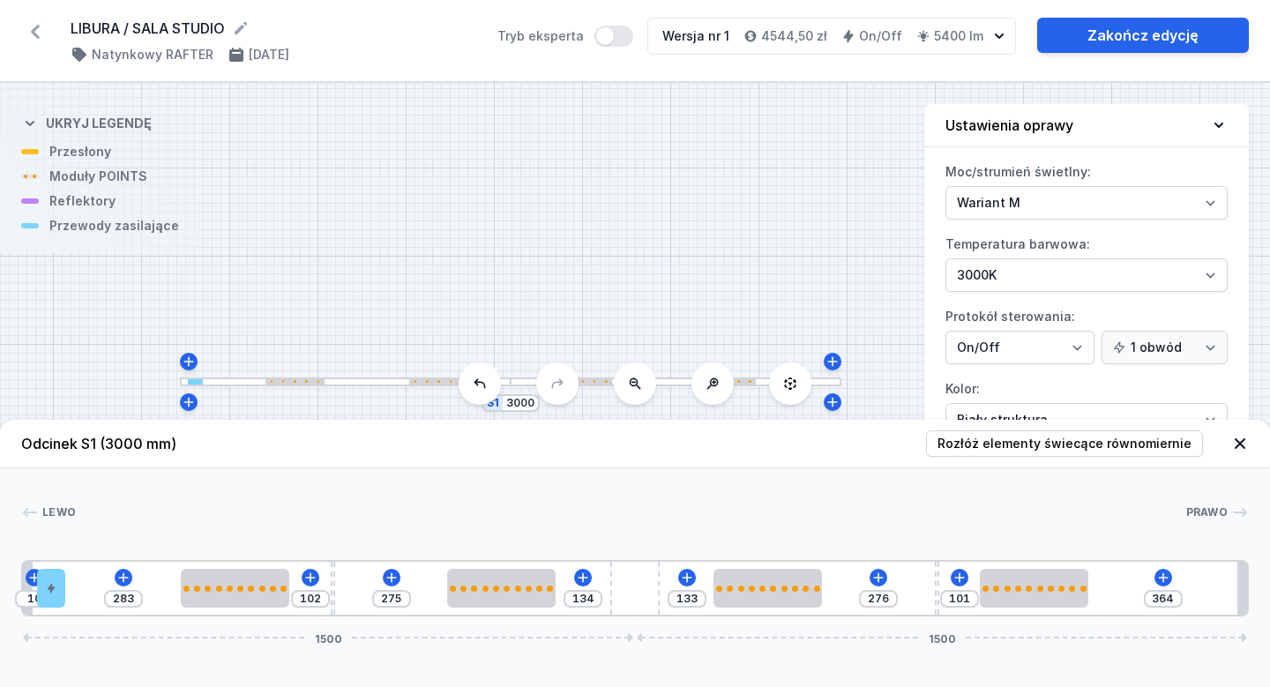
click at [894, 505] on div at bounding box center [631, 513] width 1110 height 18
click at [775, 103] on div "S1 3000" at bounding box center [635, 385] width 1270 height 604
click at [1247, 443] on icon at bounding box center [1241, 444] width 18 height 18
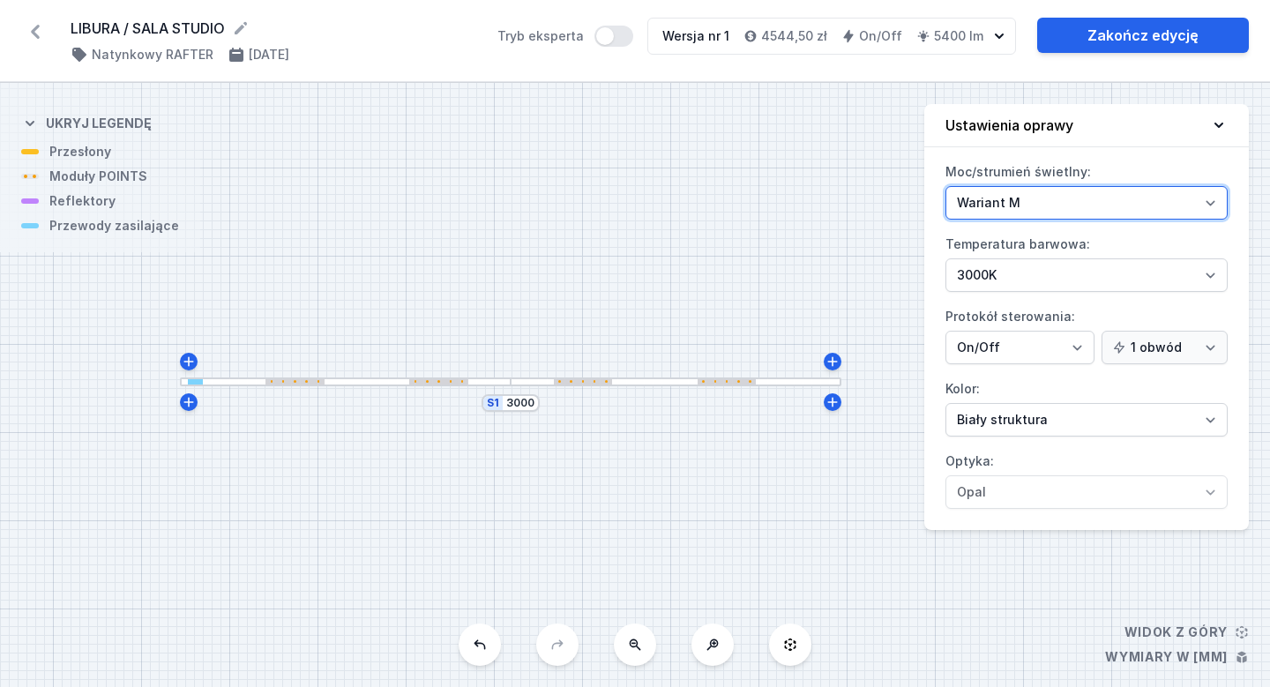
click at [1222, 191] on select "Wariant L Wariant M" at bounding box center [1087, 203] width 282 height 34
select select "L"
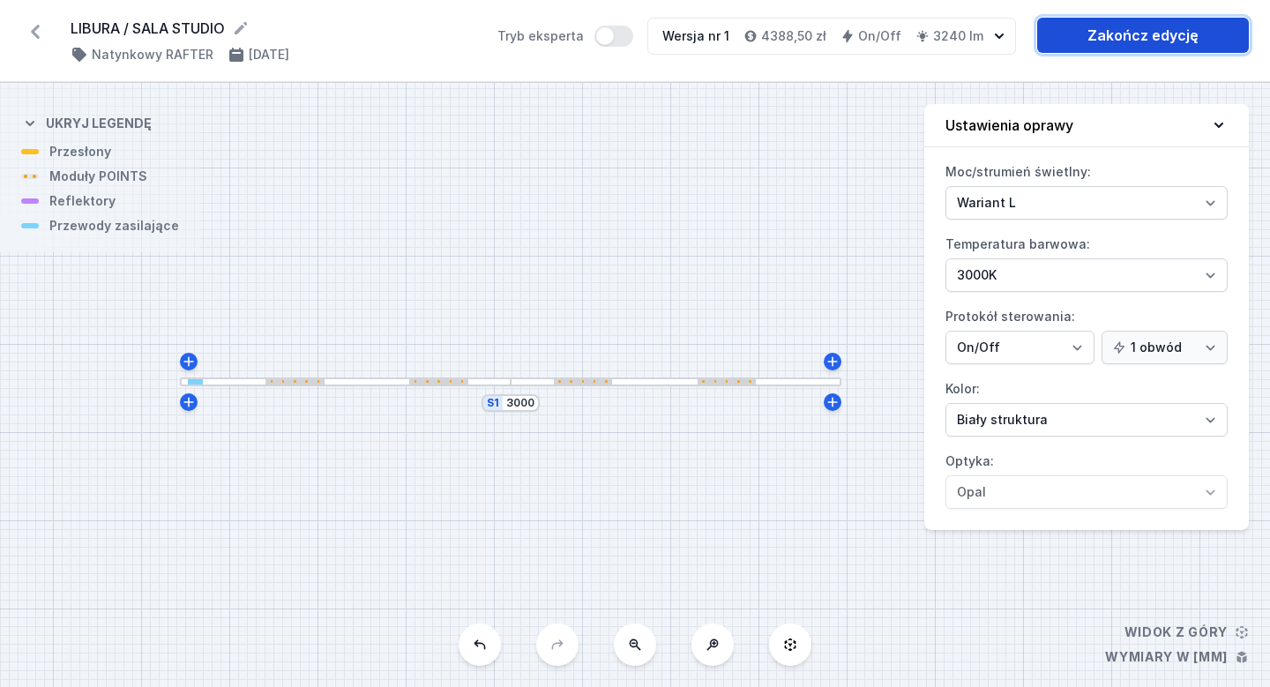
click at [1140, 46] on link "Zakończ edycję" at bounding box center [1143, 35] width 212 height 35
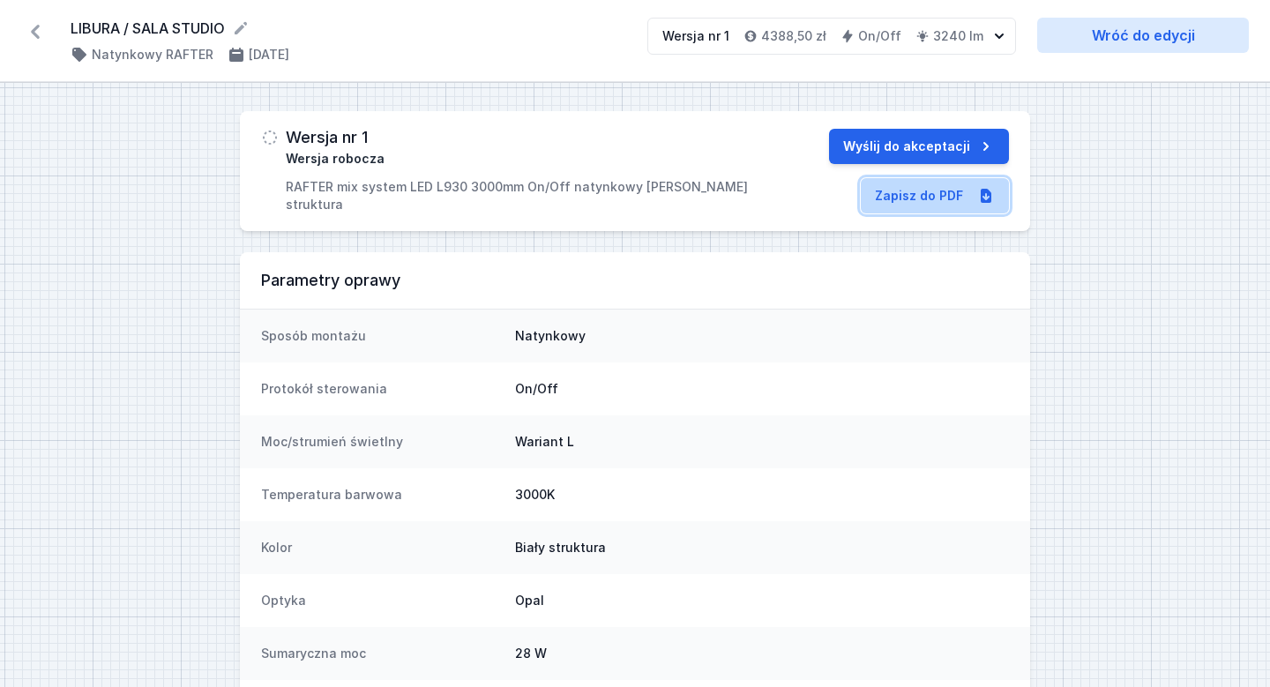
click at [934, 195] on link "Zapisz do PDF" at bounding box center [935, 195] width 148 height 35
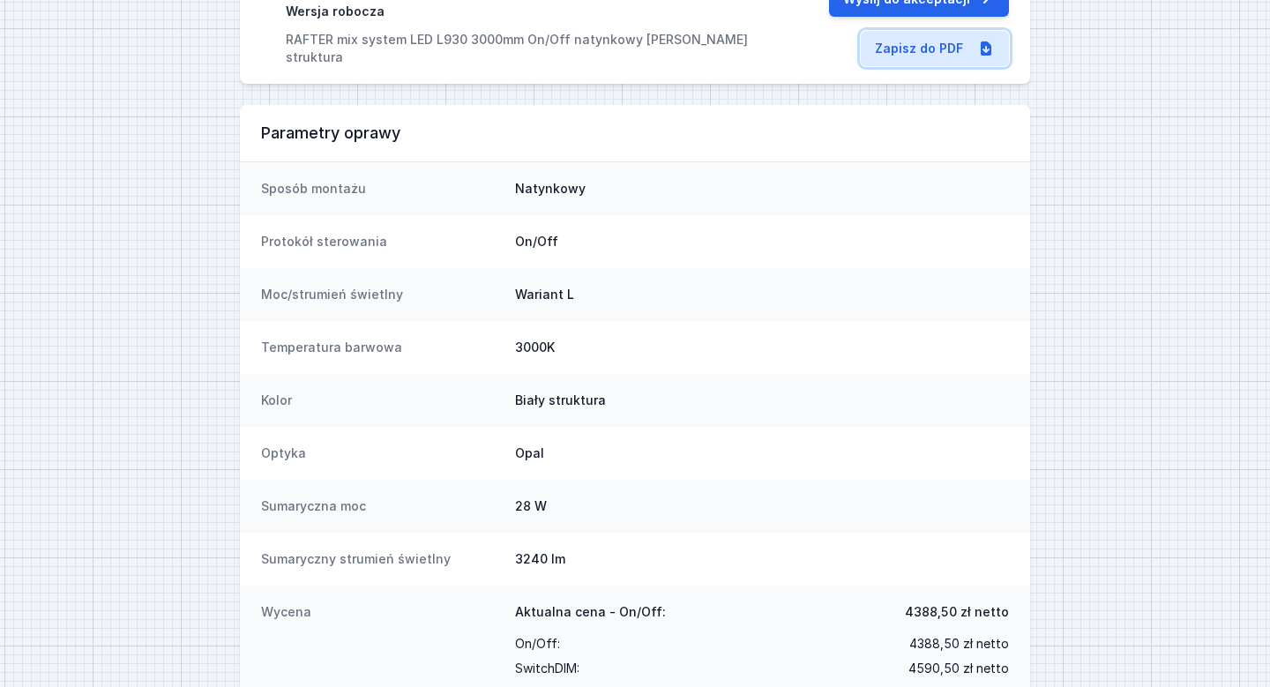
scroll to position [212, 0]
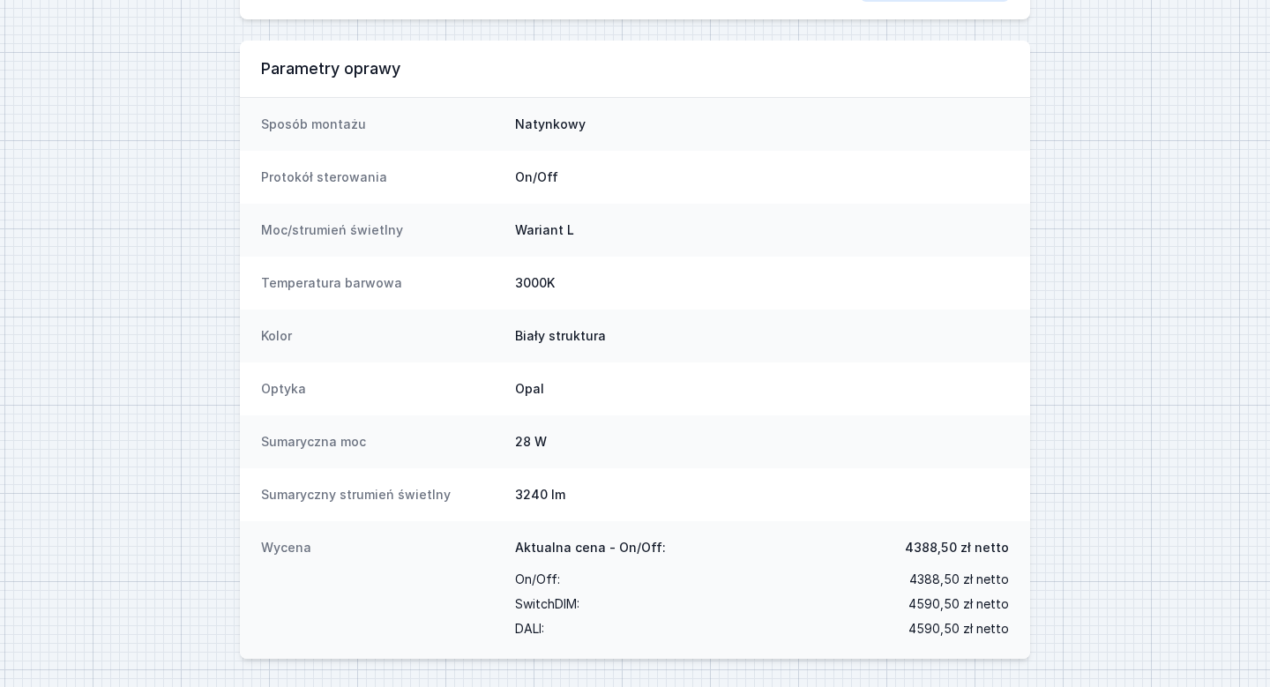
select select "3000"
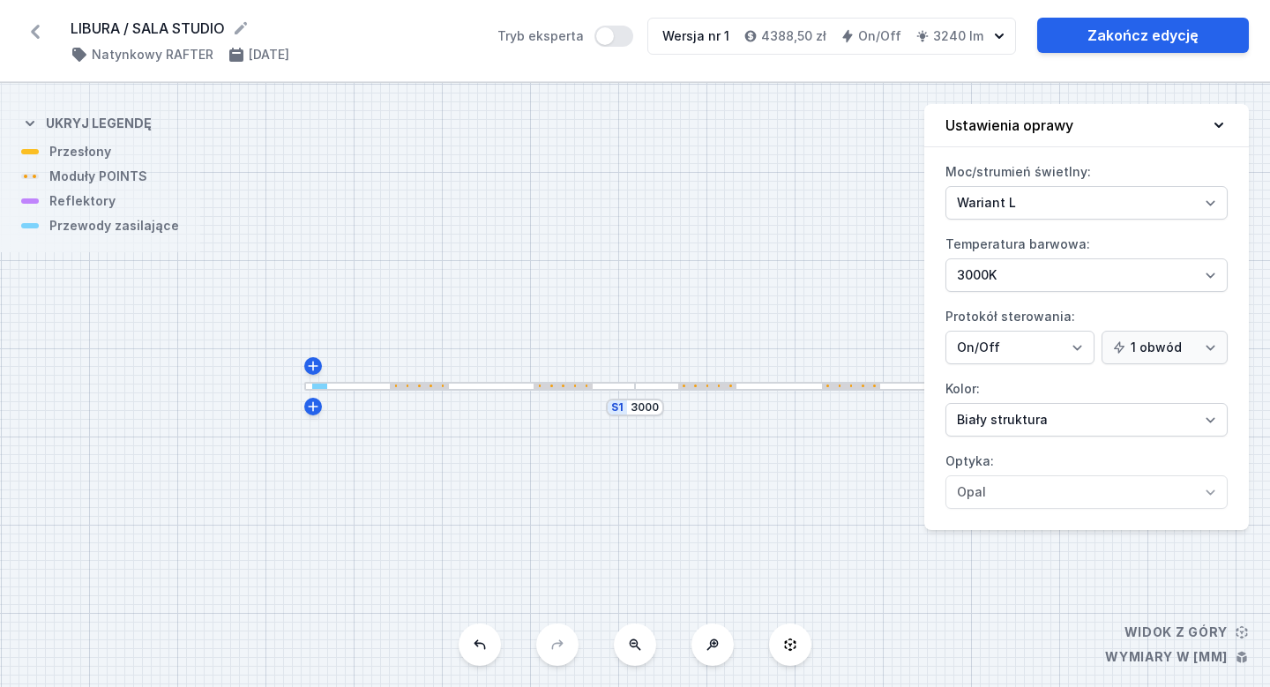
click at [418, 387] on div at bounding box center [419, 386] width 59 height 5
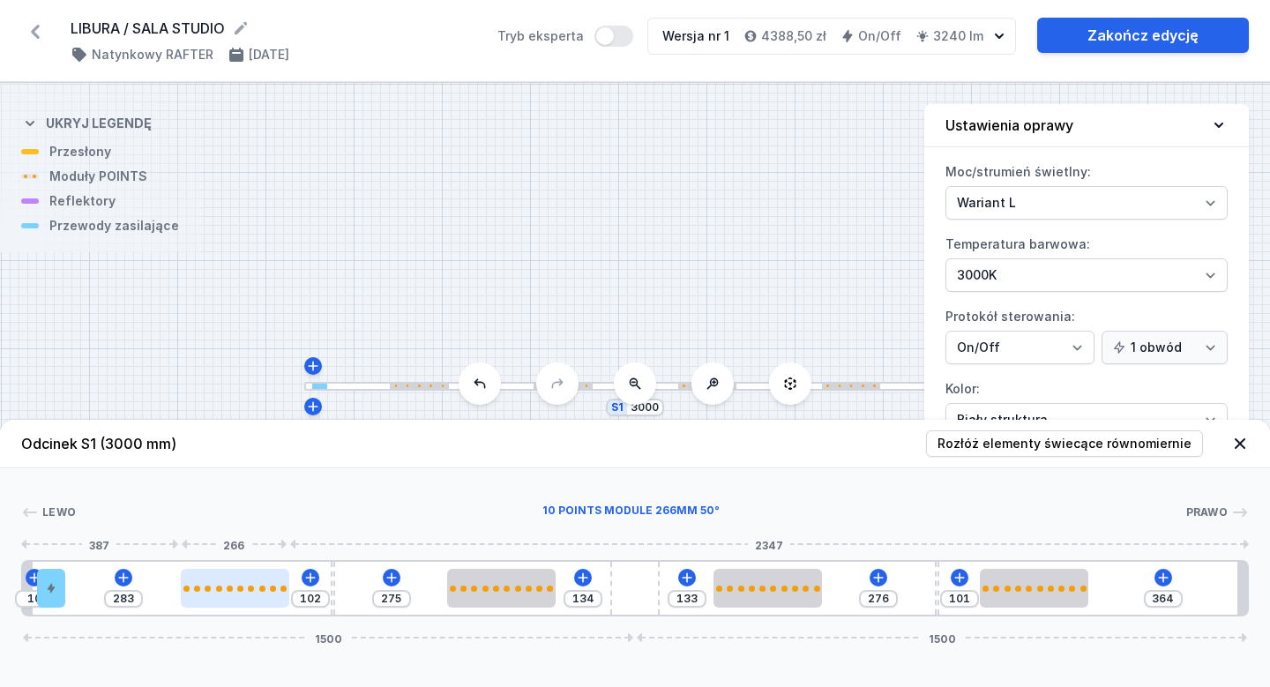
click at [224, 603] on div at bounding box center [235, 588] width 109 height 39
select select "2864"
